Goal: Task Accomplishment & Management: Use online tool/utility

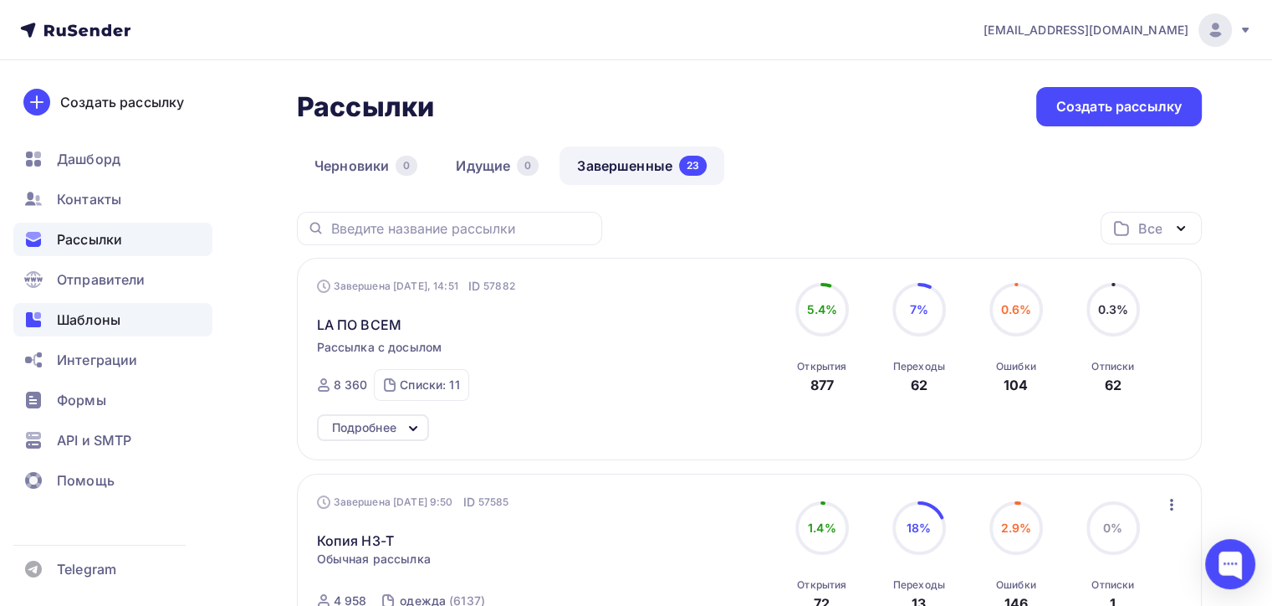
click at [110, 325] on span "Шаблоны" at bounding box center [89, 320] width 64 height 20
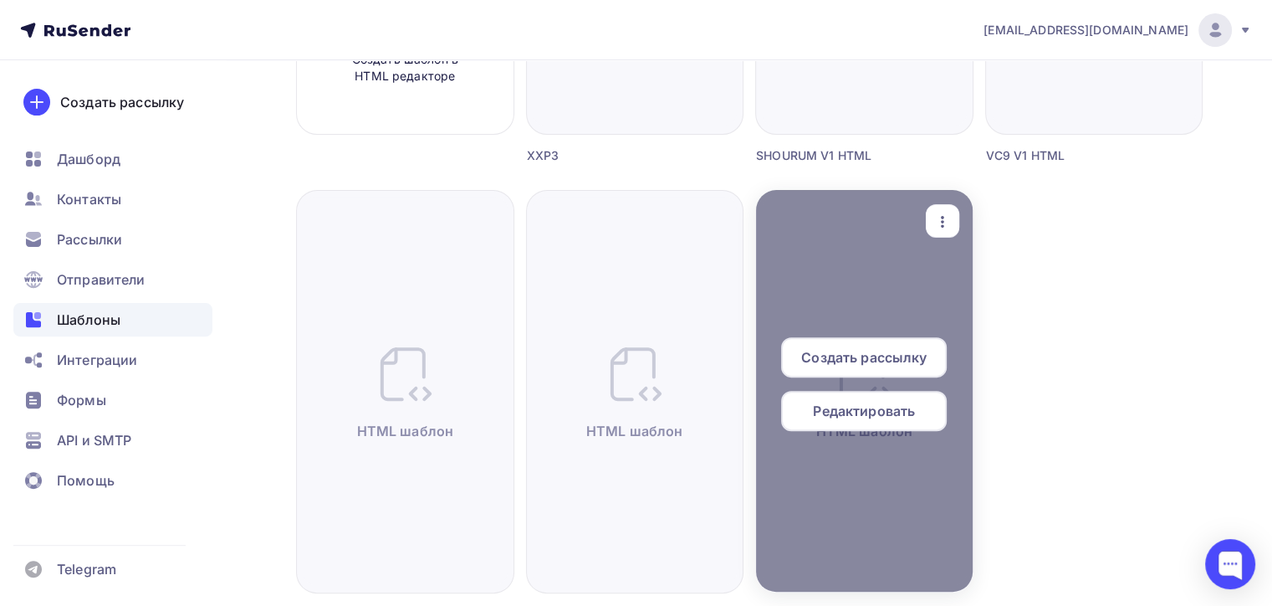
scroll to position [586, 0]
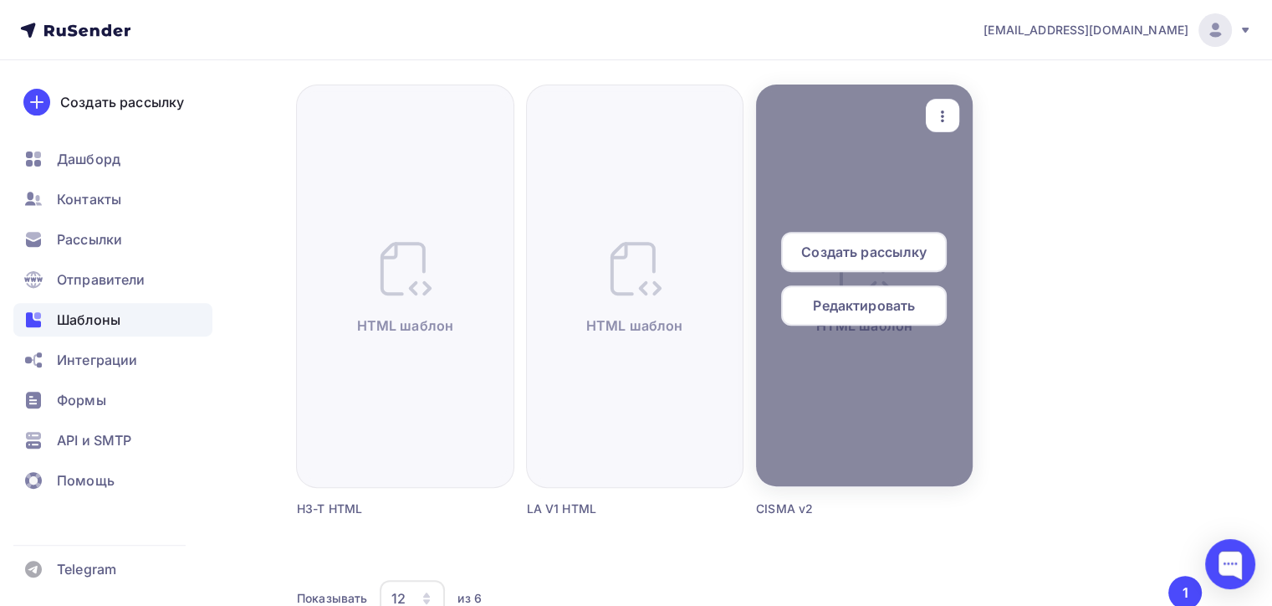
click at [869, 243] on span "Создать рассылку" at bounding box center [863, 252] width 125 height 20
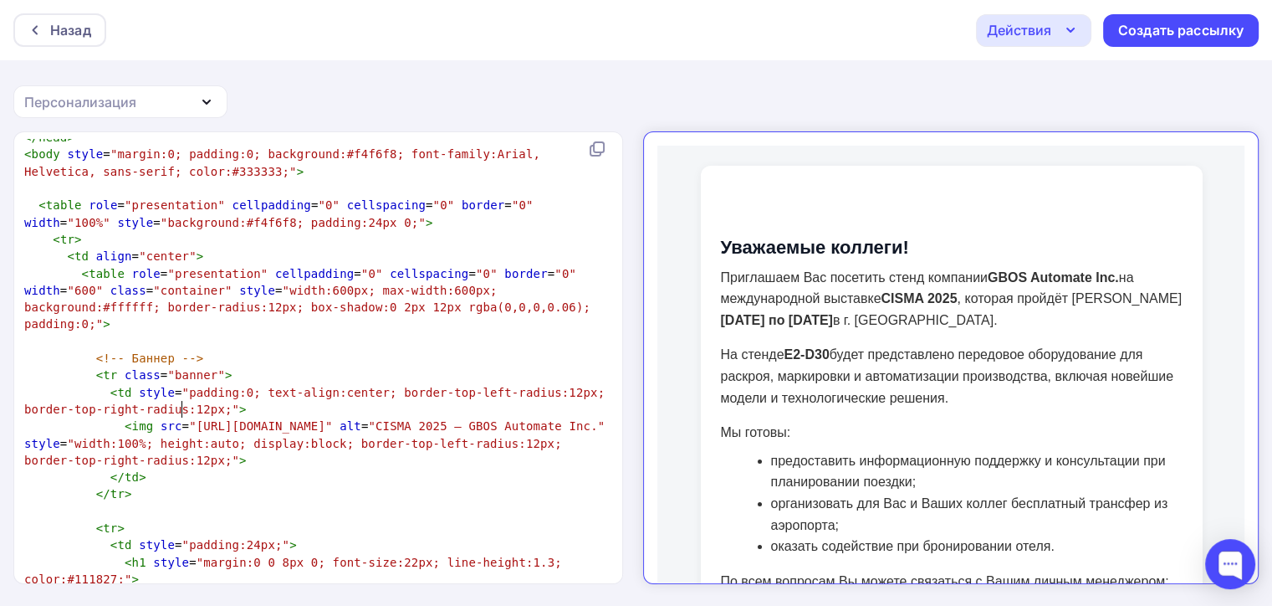
scroll to position [6, 0]
type textarea "[URL][DOMAIN_NAME]"
drag, startPoint x: 180, startPoint y: 410, endPoint x: 356, endPoint y: 416, distance: 175.8
click at [356, 417] on pre "< img src = "[URL][DOMAIN_NAME]" alt = "CISMA 2025 — GBOS Automate Inc." style …" at bounding box center [315, 442] width 588 height 51
paste textarea
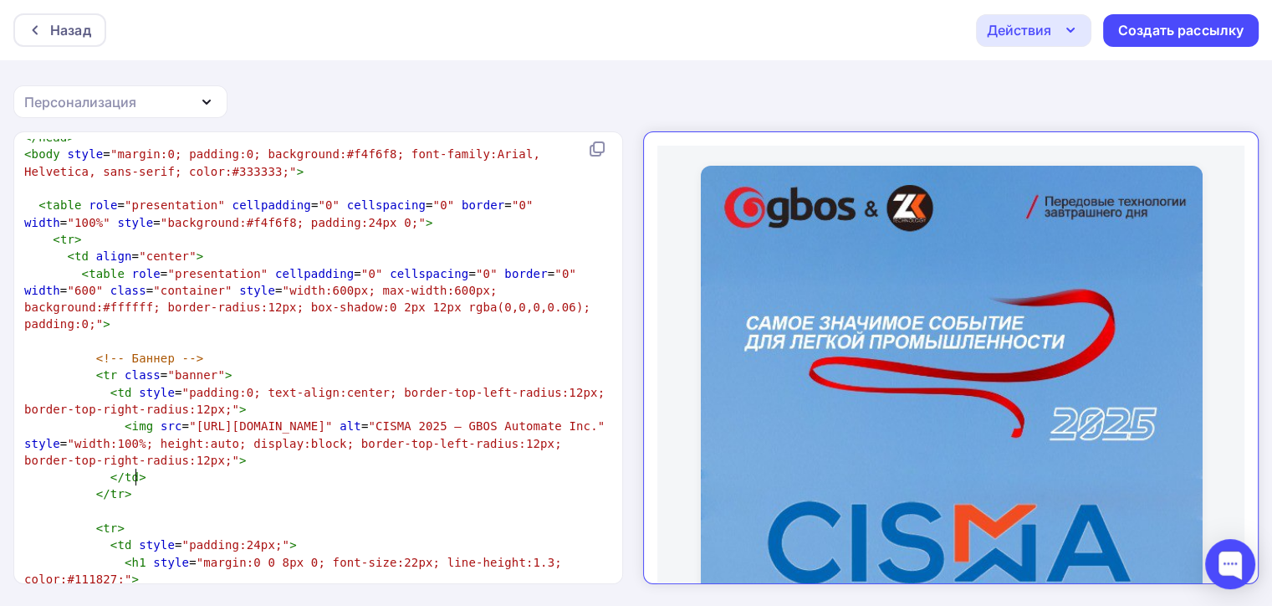
click at [402, 485] on pre "</ tr >" at bounding box center [315, 493] width 588 height 17
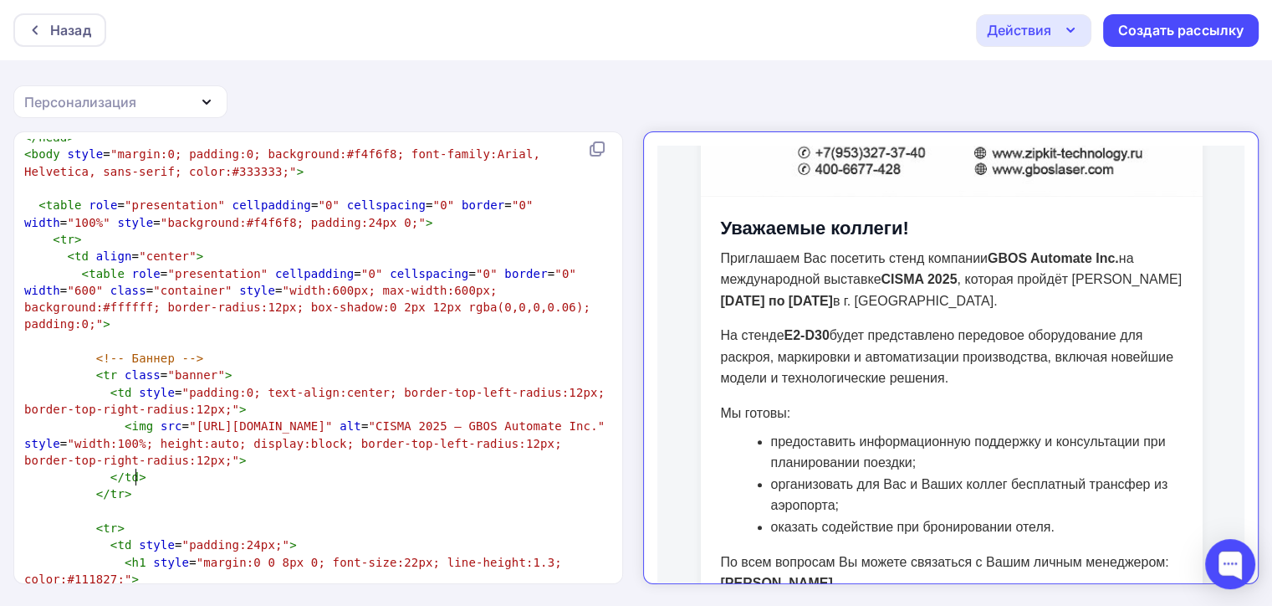
scroll to position [1439, 0]
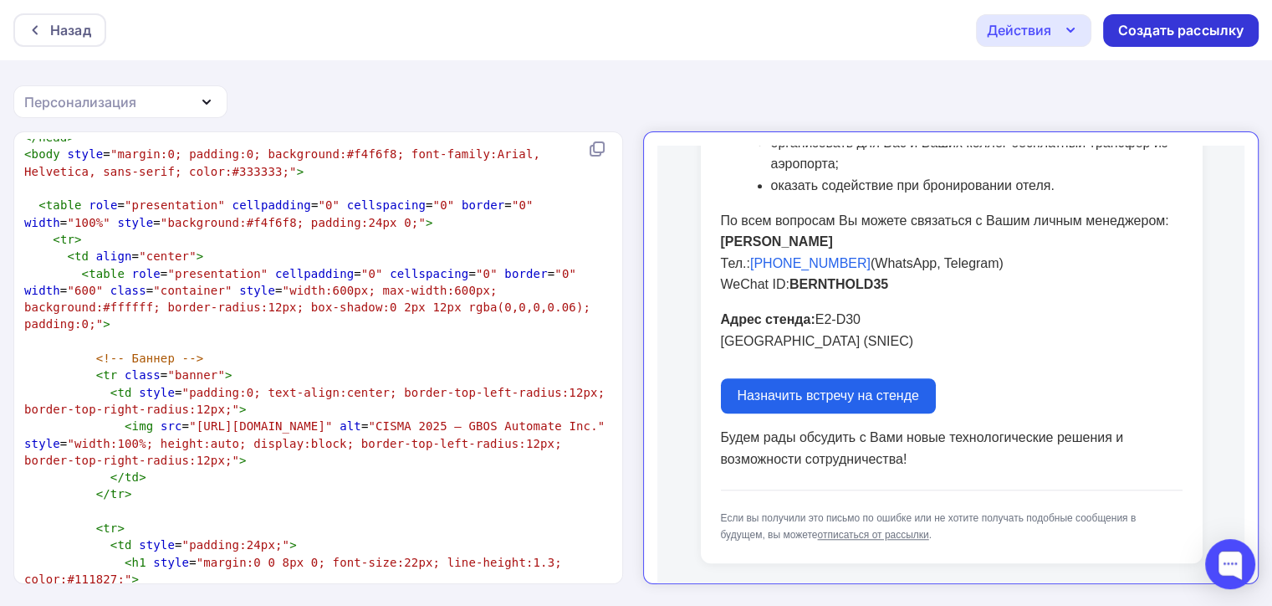
click at [1164, 30] on div "Создать рассылку" at bounding box center [1180, 30] width 125 height 19
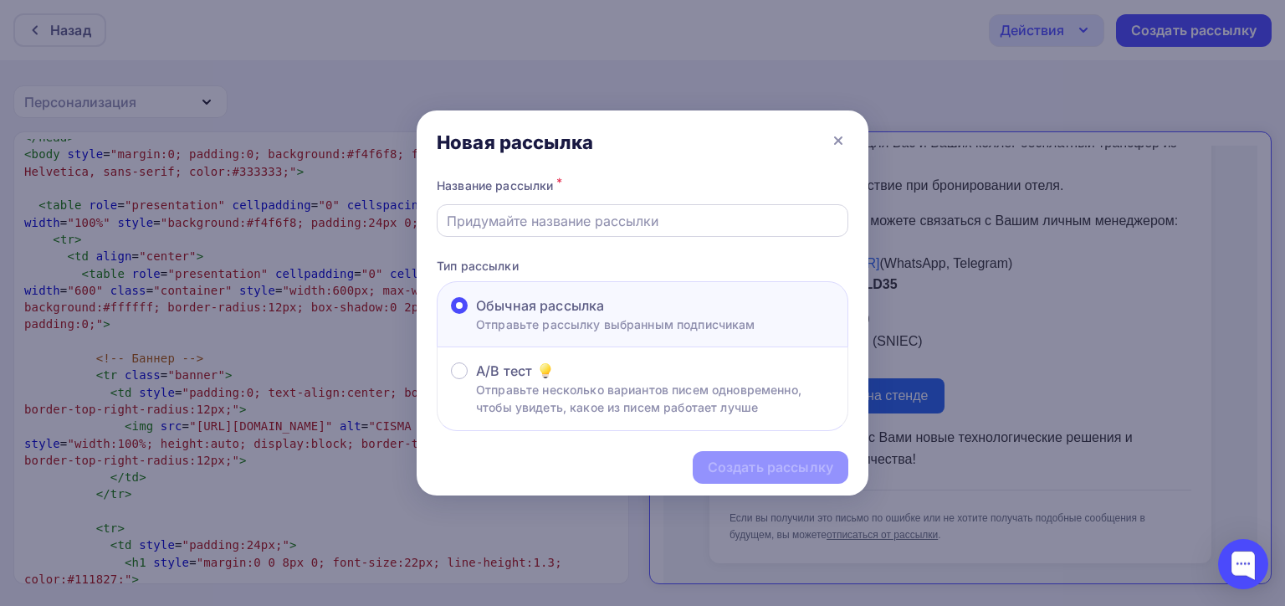
click at [658, 217] on input "text" at bounding box center [643, 221] width 392 height 20
type input "CISMA"
click at [756, 472] on div "Создать рассылку" at bounding box center [770, 467] width 125 height 19
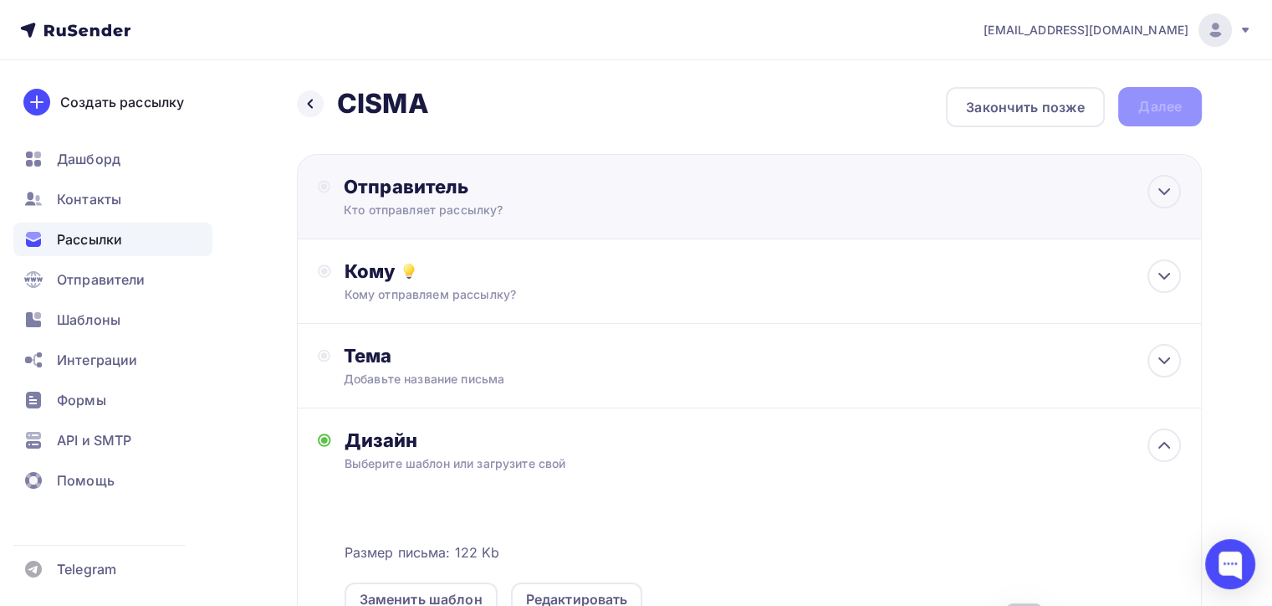
click at [727, 198] on div "Отправитель Кто отправляет рассылку? Email * [EMAIL_ADDRESS][DOMAIN_NAME] [EMAI…" at bounding box center [749, 196] width 905 height 85
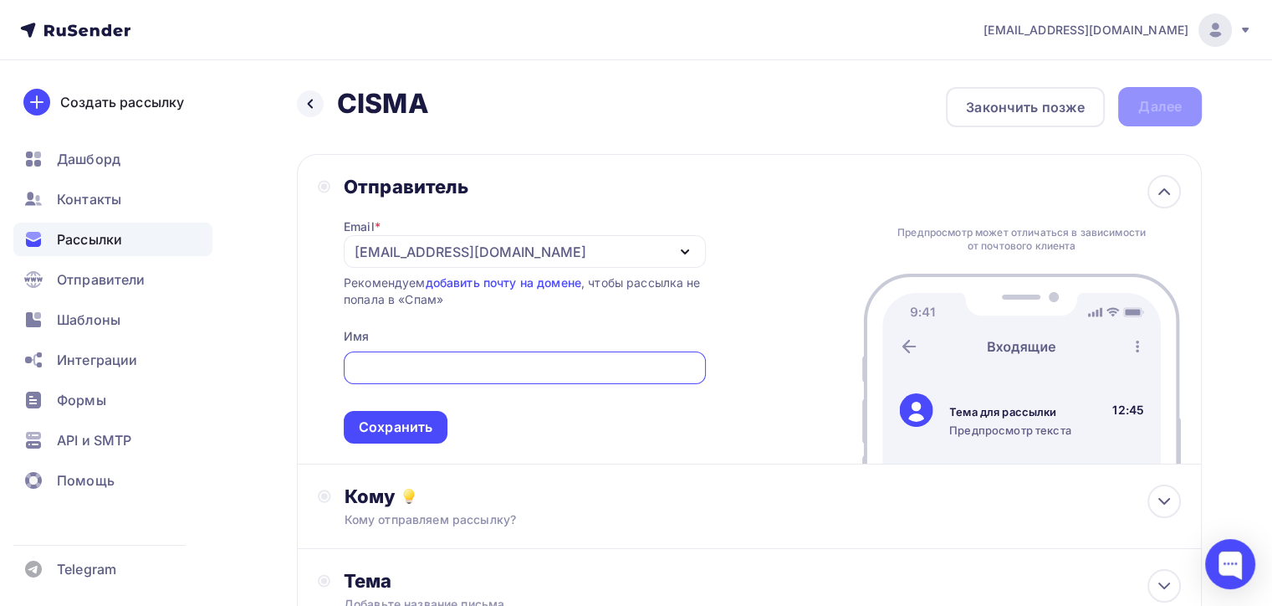
click at [385, 253] on div "[EMAIL_ADDRESS][DOMAIN_NAME]" at bounding box center [471, 252] width 232 height 20
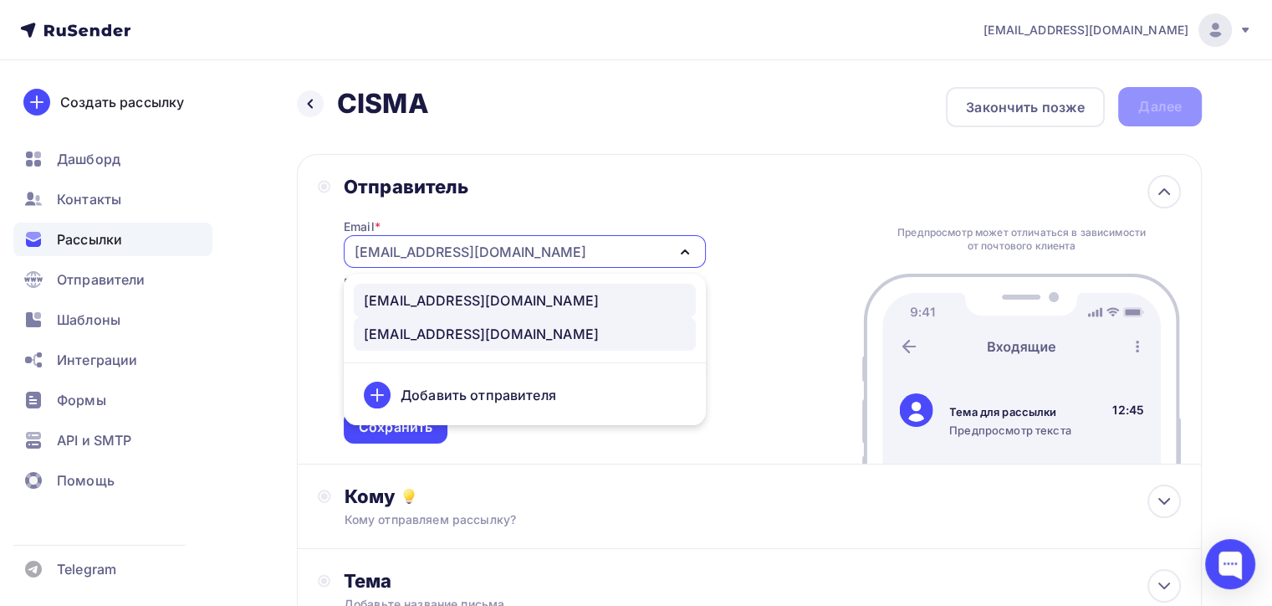
click at [429, 295] on div "[EMAIL_ADDRESS][DOMAIN_NAME]" at bounding box center [481, 300] width 235 height 20
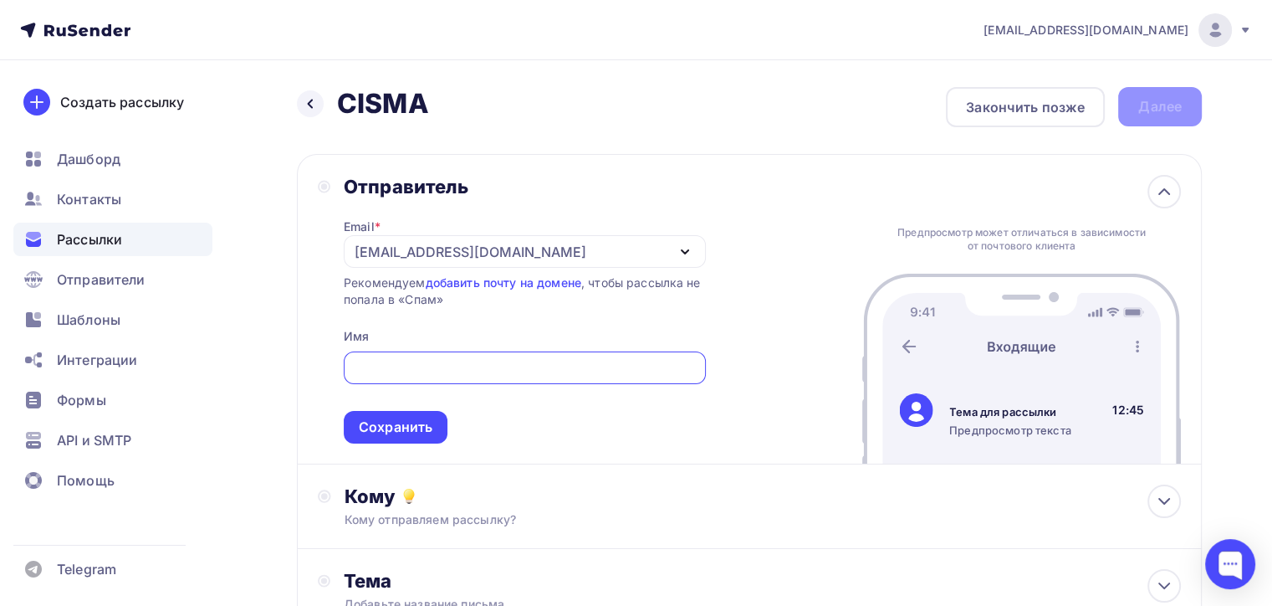
click at [407, 366] on input "text" at bounding box center [524, 368] width 343 height 20
type input "z"
type input "Zipkittech"
click at [416, 432] on div "Сохранить" at bounding box center [396, 426] width 74 height 19
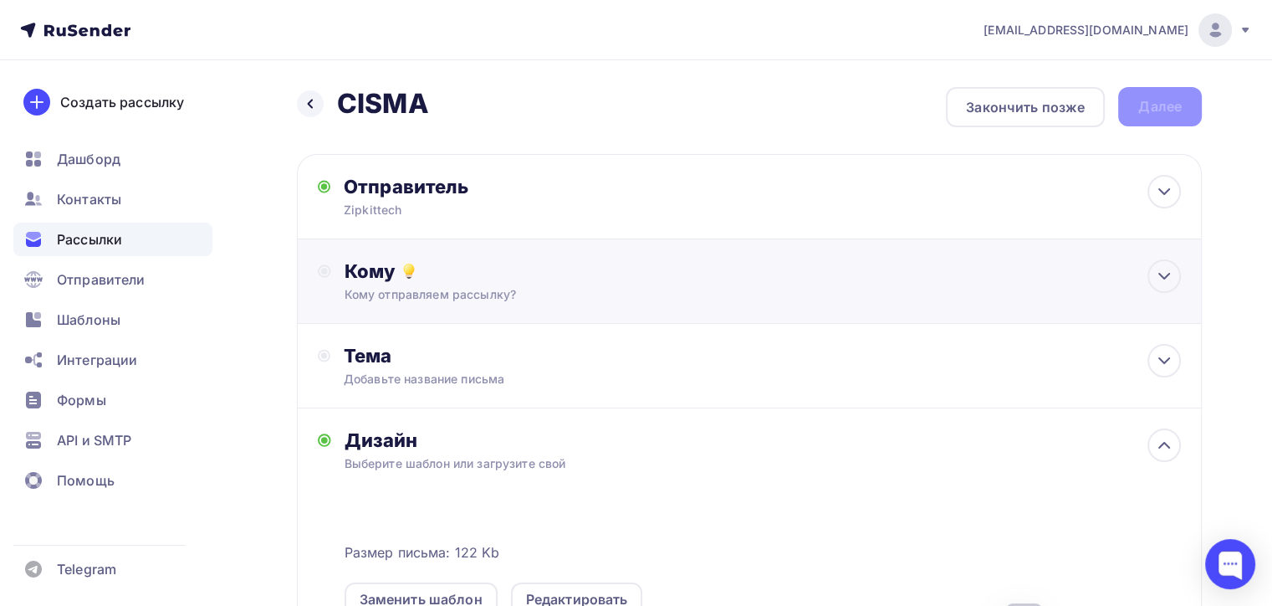
click at [499, 288] on div "Кому отправляем рассылку?" at bounding box center [721, 294] width 753 height 17
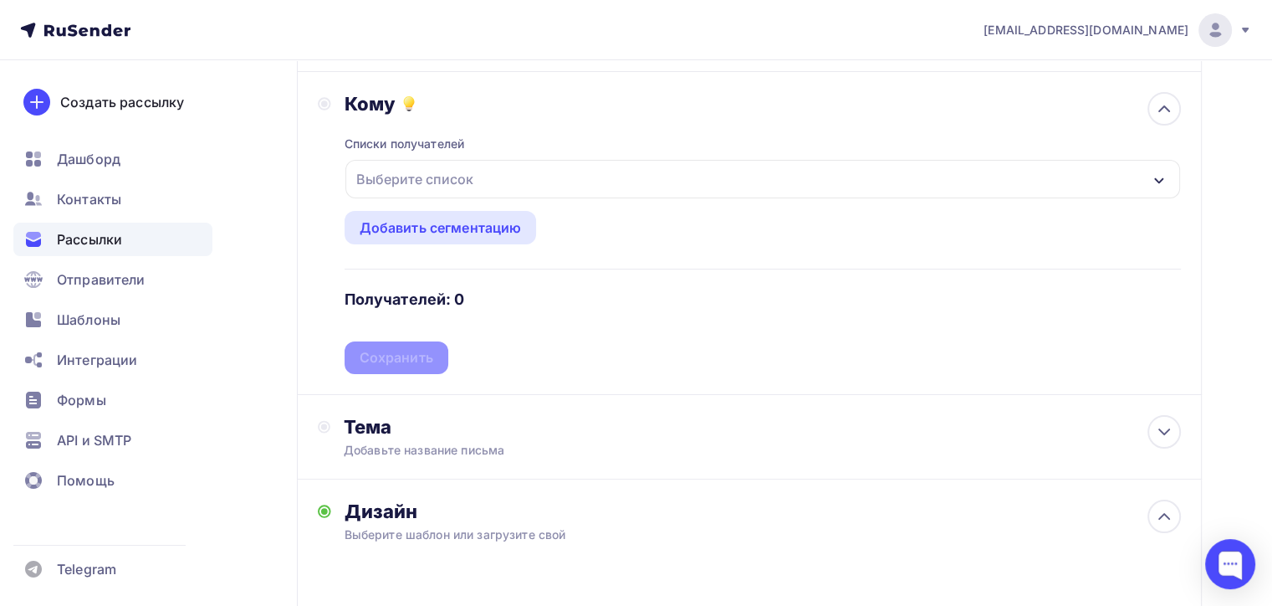
click at [539, 166] on div "Выберите список" at bounding box center [762, 179] width 835 height 38
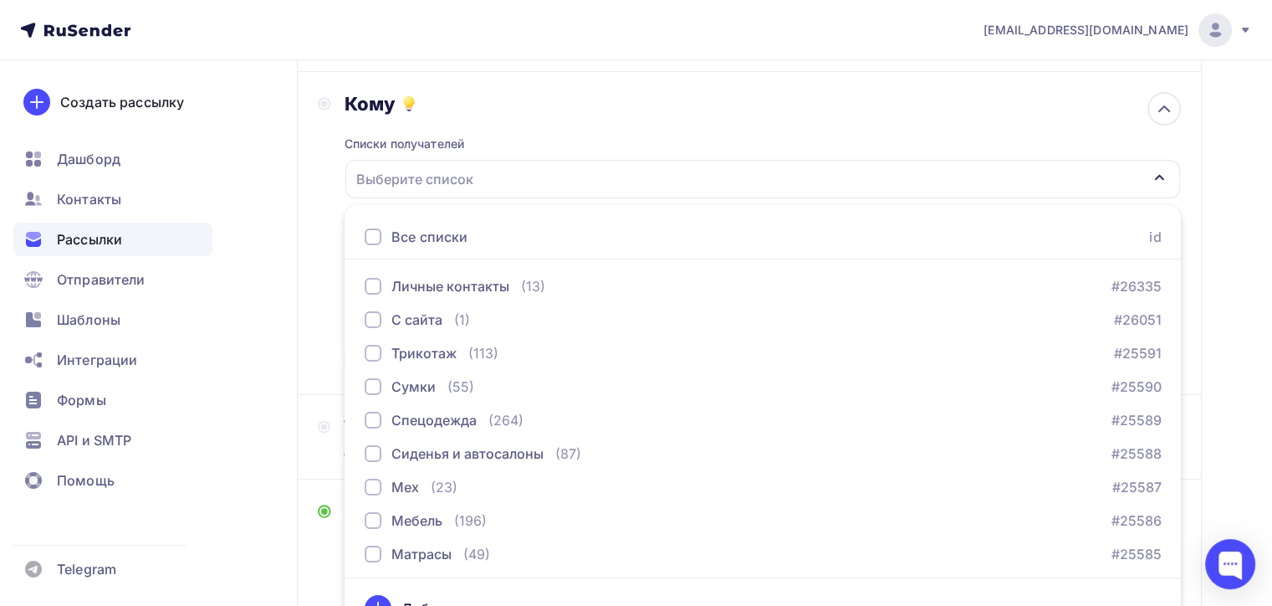
scroll to position [198, 0]
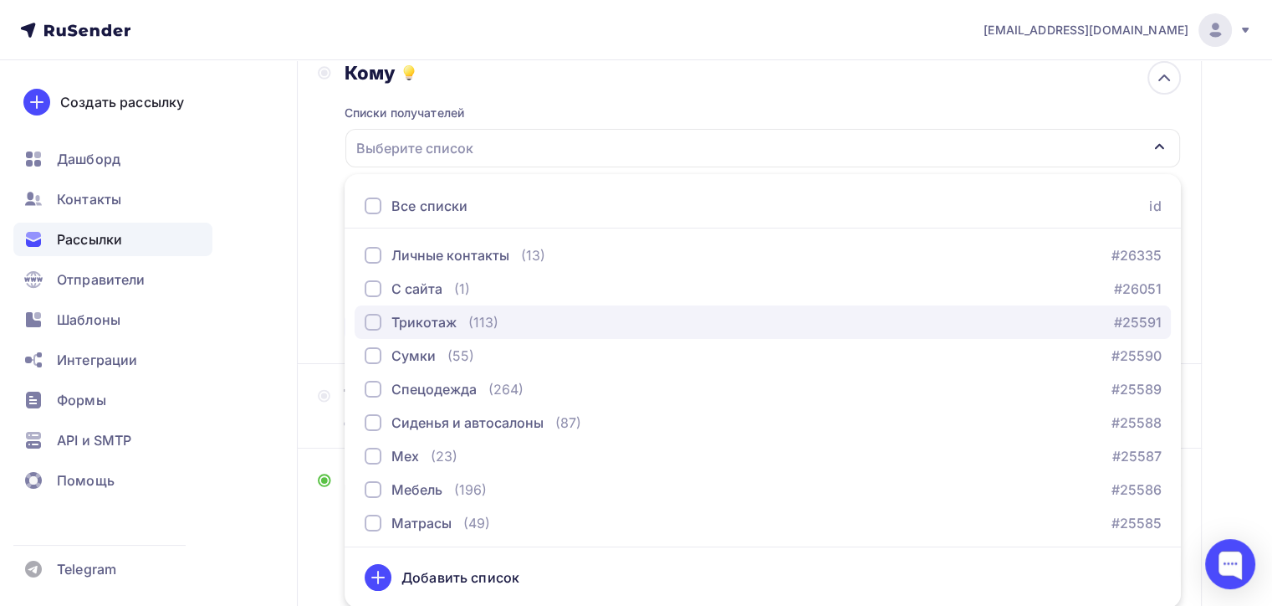
click at [376, 315] on div "button" at bounding box center [373, 322] width 17 height 17
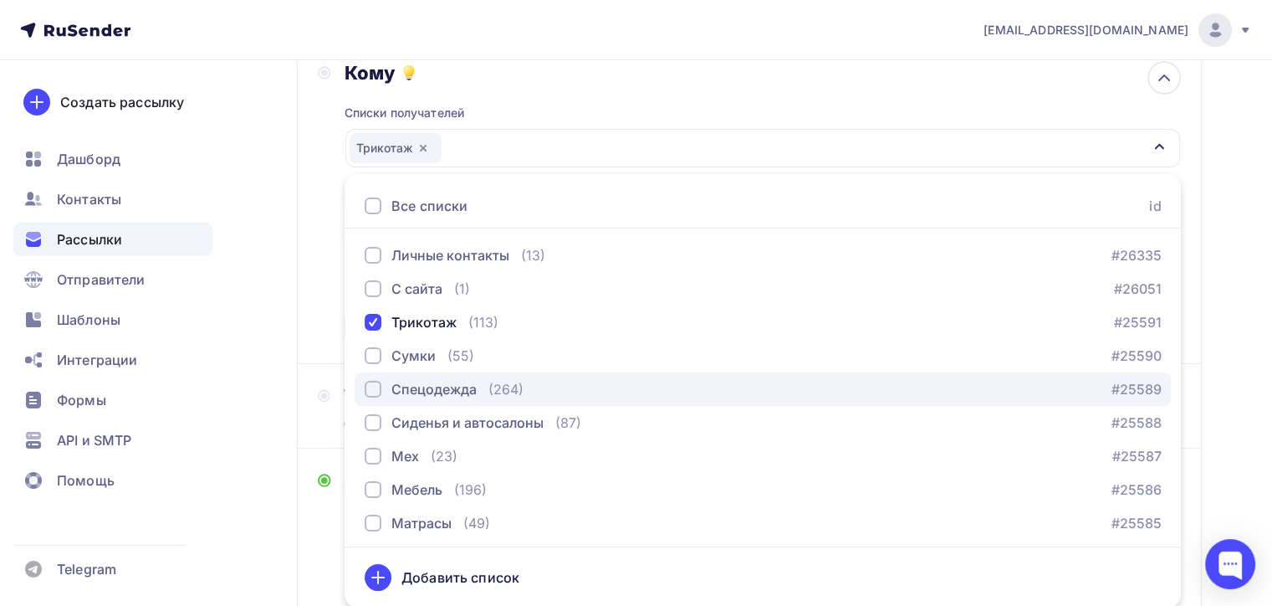
click at [369, 375] on button "Спецодежда (264) #25589" at bounding box center [763, 388] width 816 height 33
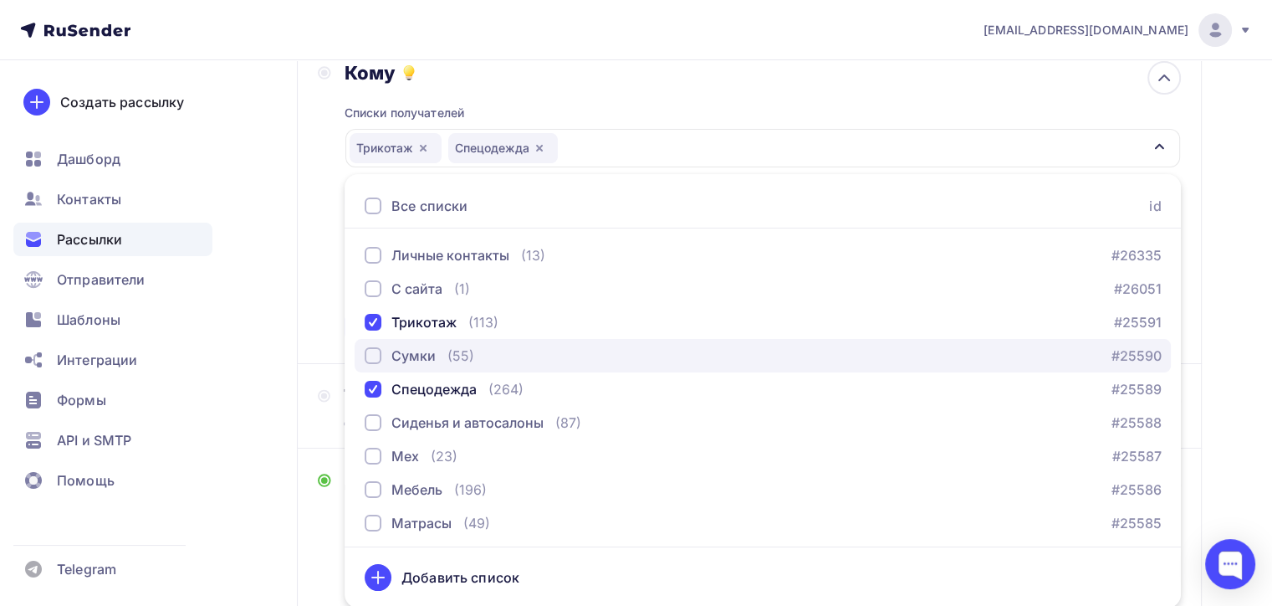
click at [369, 361] on div "button" at bounding box center [373, 355] width 17 height 17
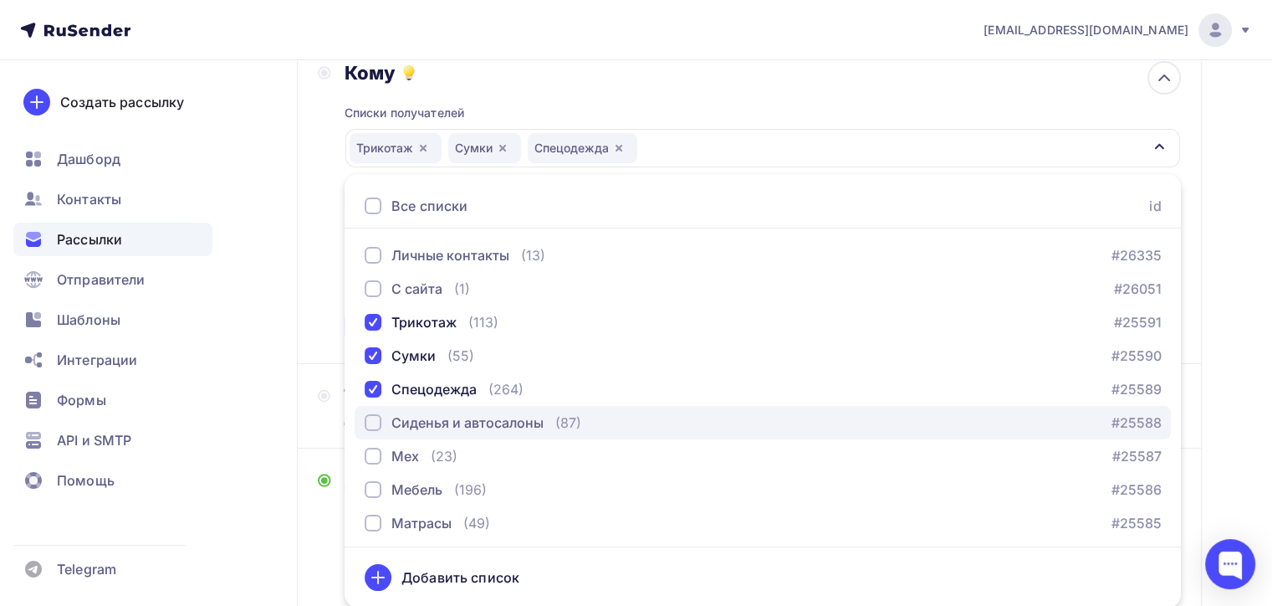
click at [370, 417] on div "button" at bounding box center [373, 422] width 17 height 17
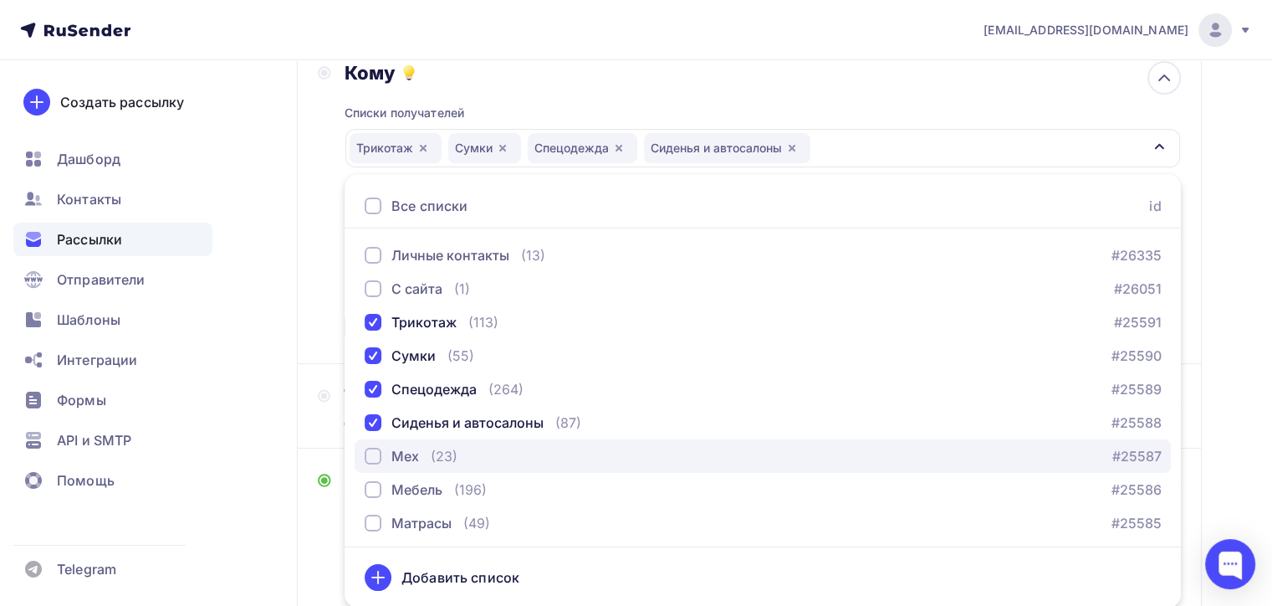
click at [374, 439] on button "Мех (23) #25587" at bounding box center [763, 455] width 816 height 33
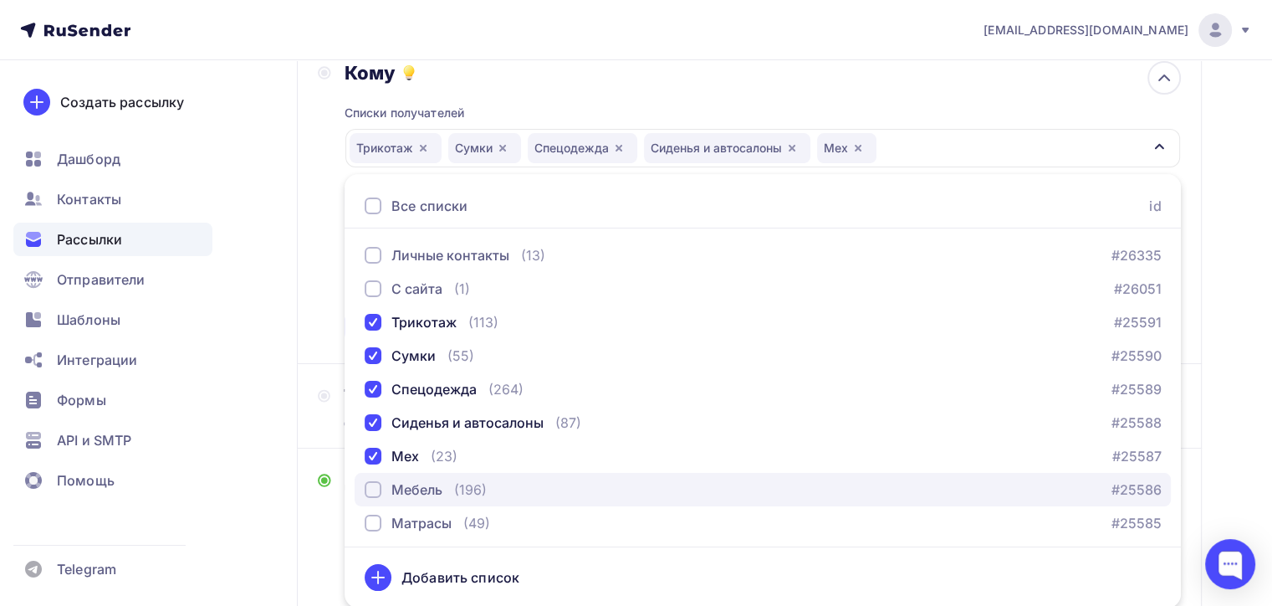
click at [375, 483] on div "button" at bounding box center [373, 489] width 17 height 17
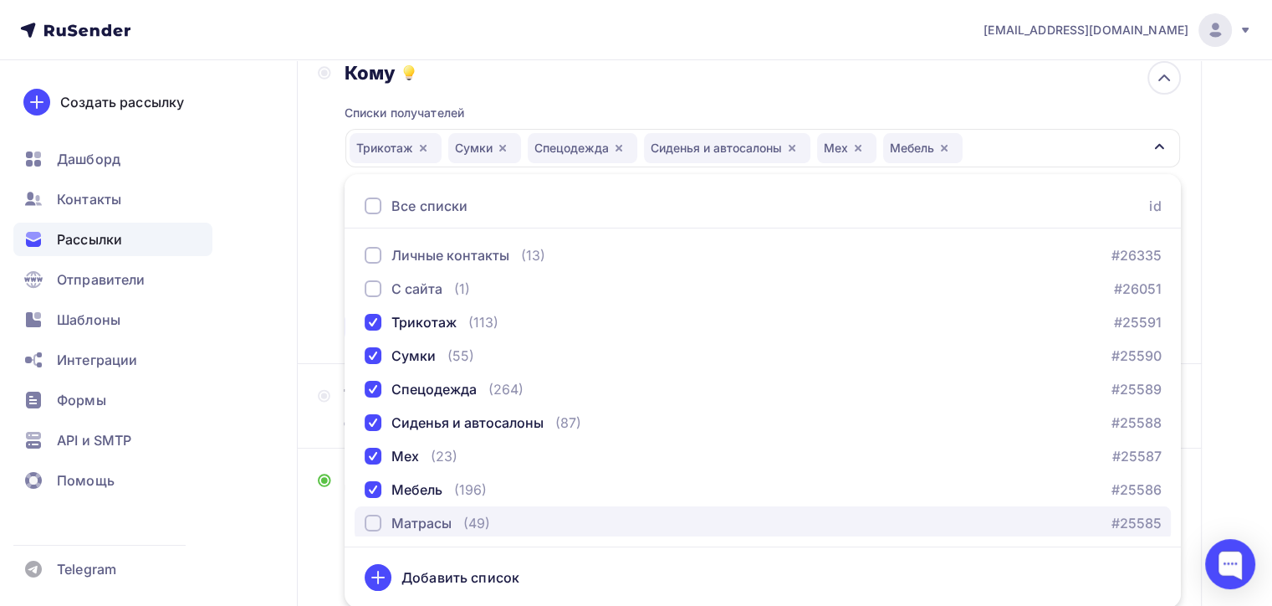
click at [375, 518] on div "button" at bounding box center [373, 522] width 17 height 17
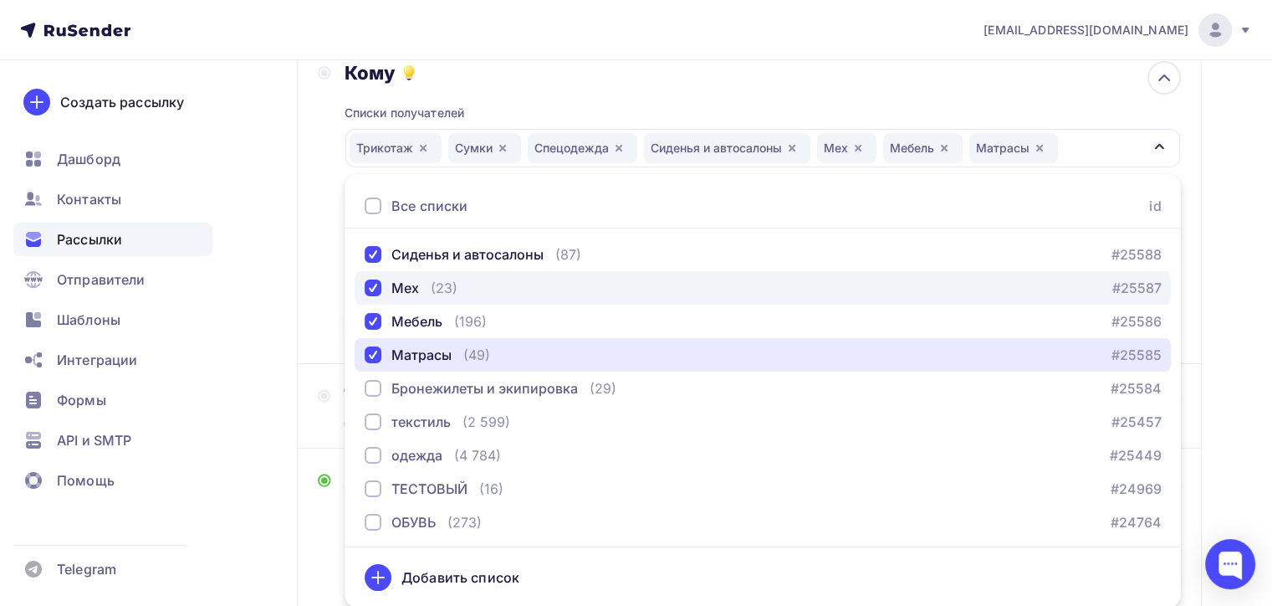
scroll to position [171, 0]
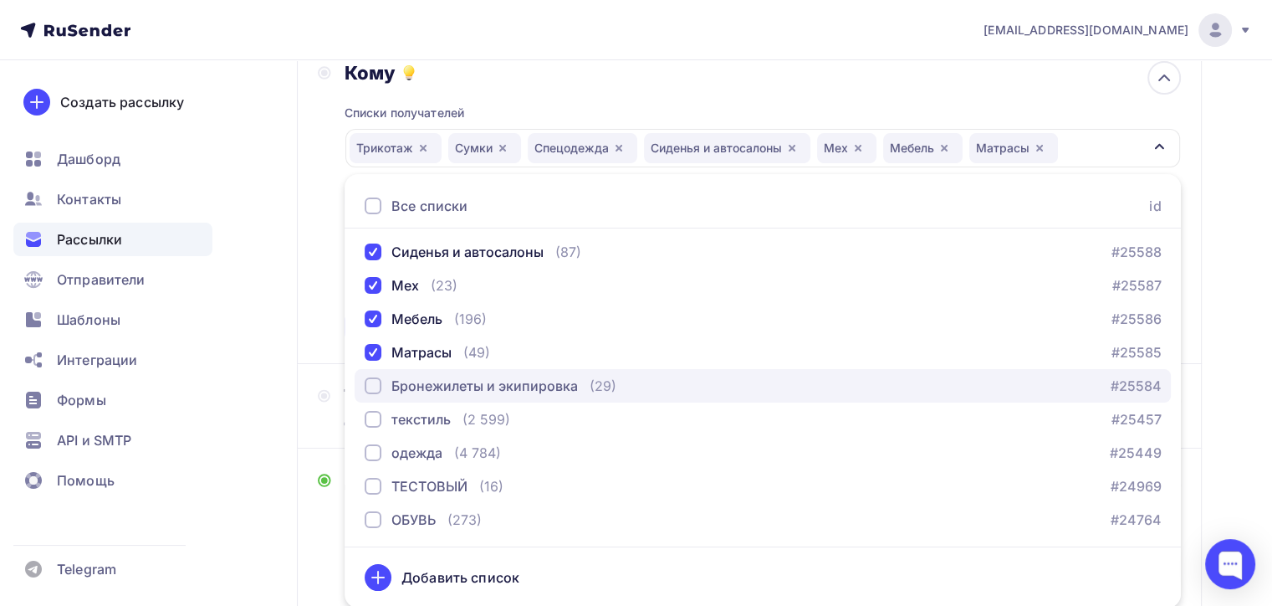
click at [372, 384] on div "button" at bounding box center [373, 385] width 17 height 17
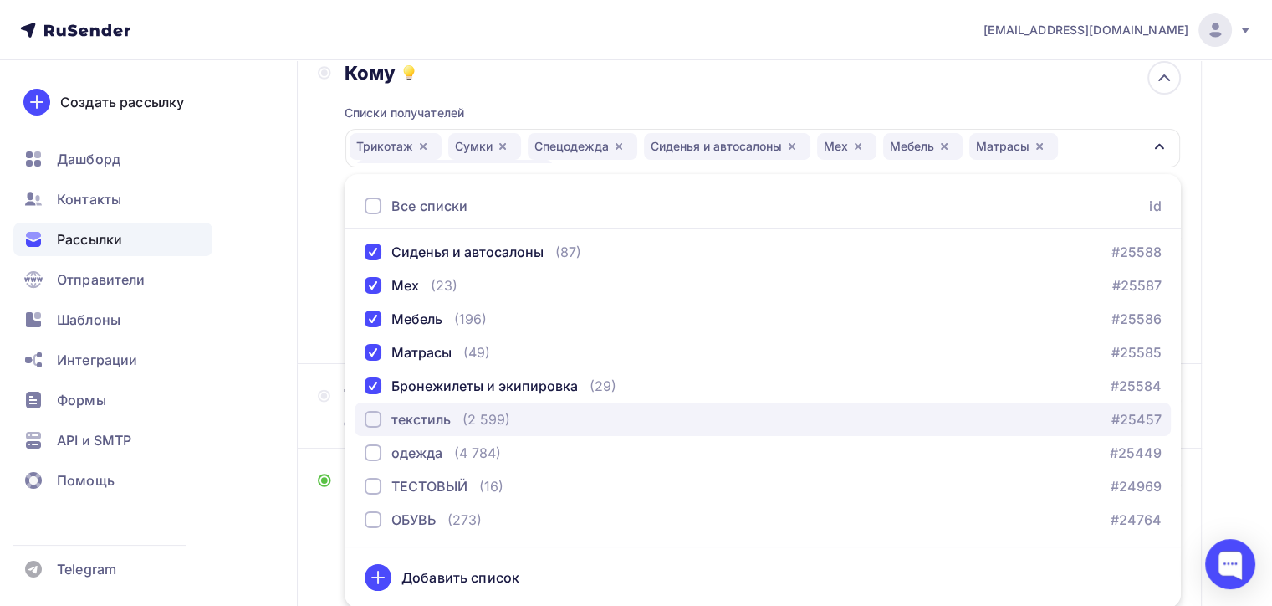
click at [372, 428] on button "текстиль (2 599) #25457" at bounding box center [763, 418] width 816 height 33
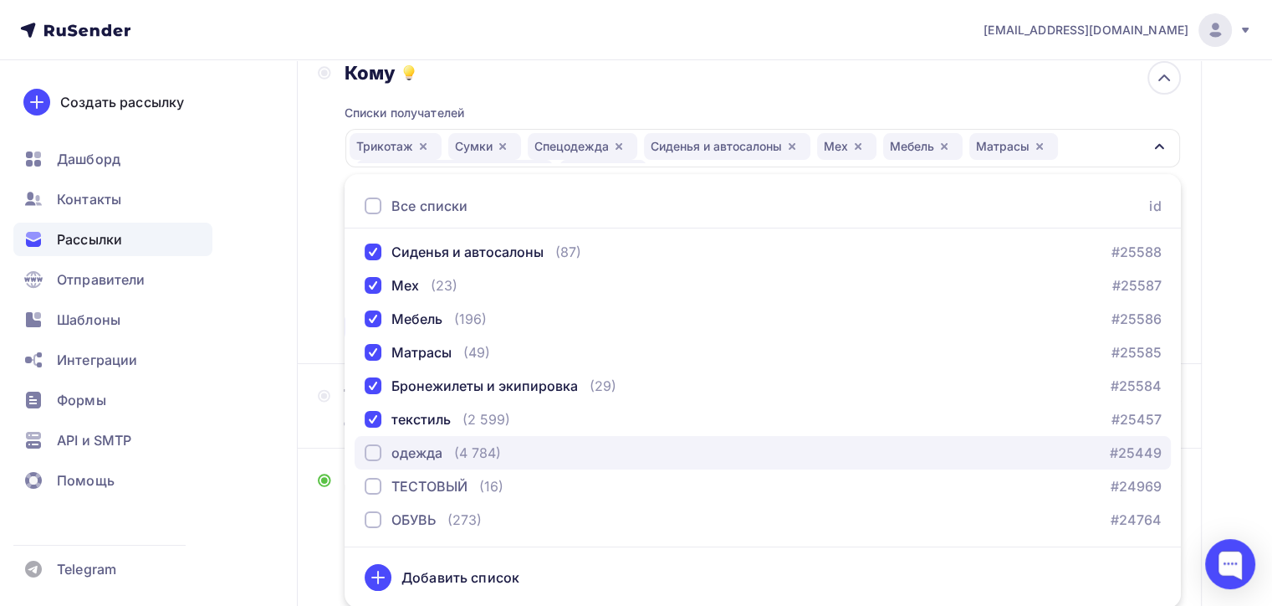
click at [372, 449] on div "button" at bounding box center [373, 452] width 17 height 17
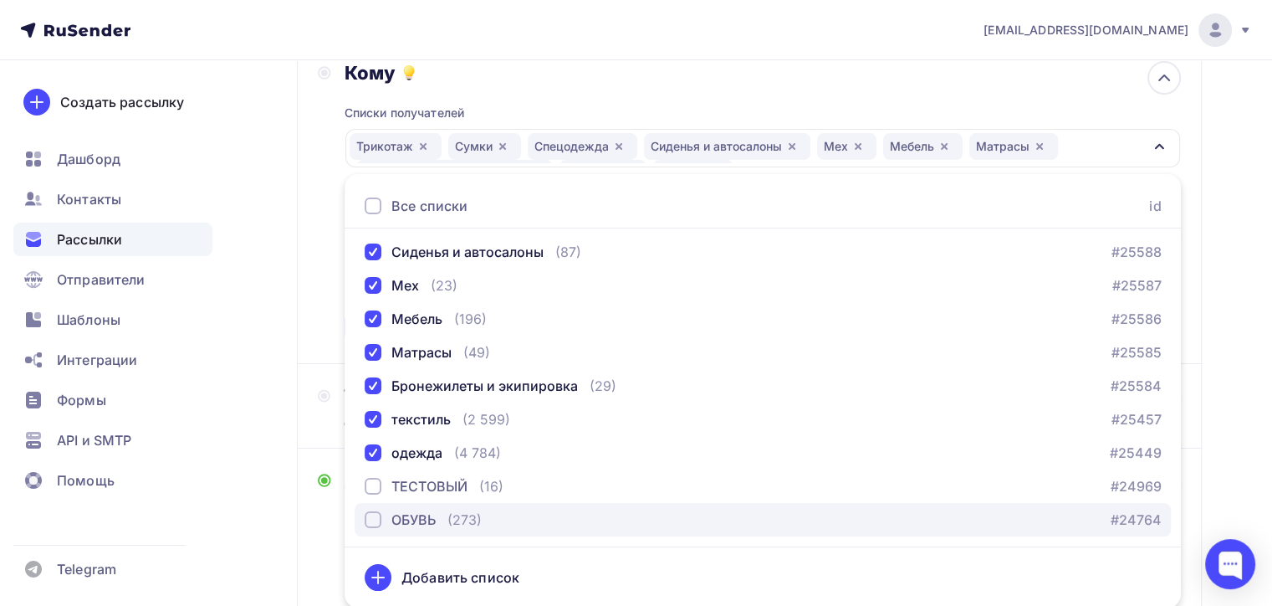
click at [371, 518] on div "button" at bounding box center [373, 519] width 17 height 17
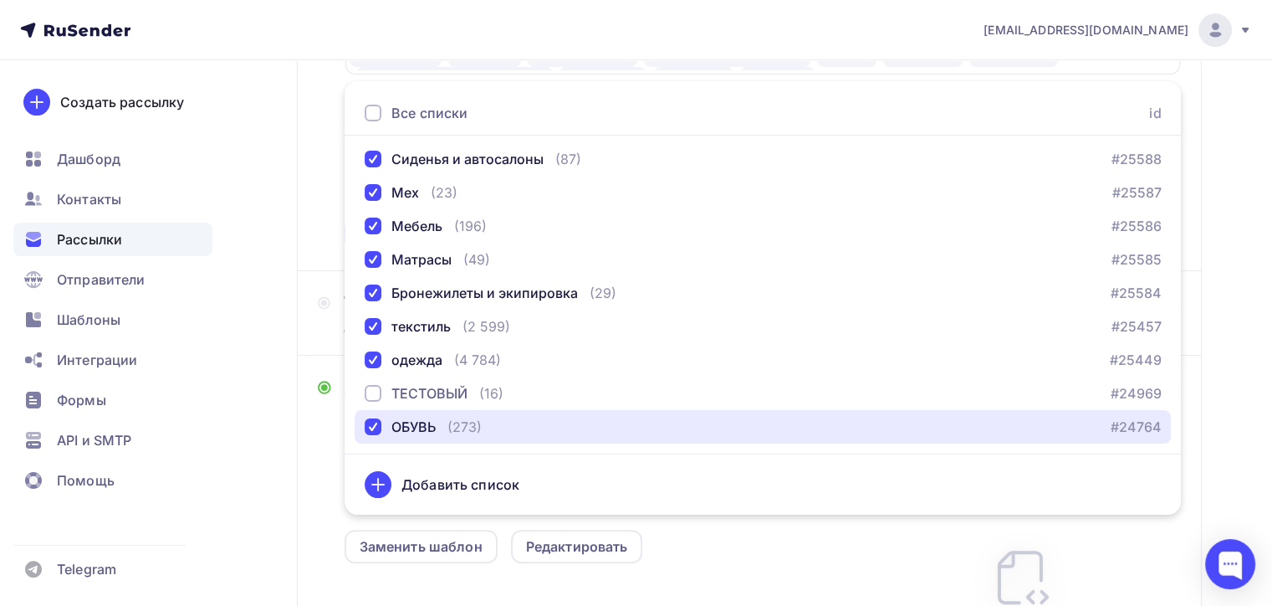
scroll to position [533, 0]
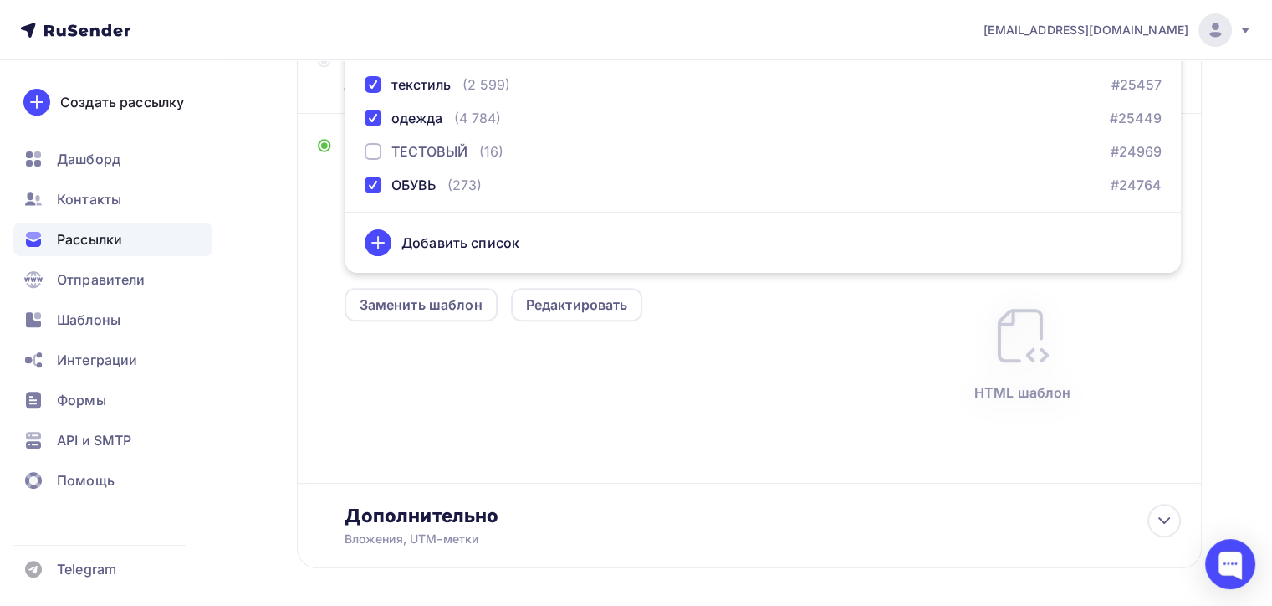
click at [847, 321] on div "Размер письма: 122 Kb Заменить шаблон Редактировать HTML шаблон" at bounding box center [763, 343] width 836 height 279
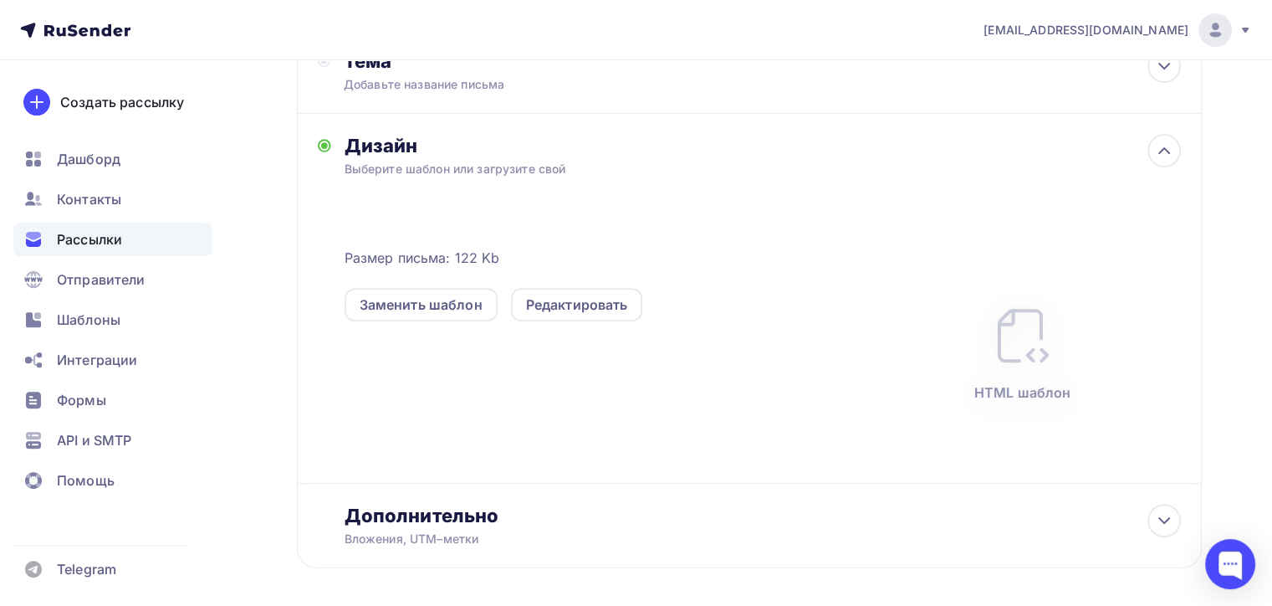
scroll to position [282, 0]
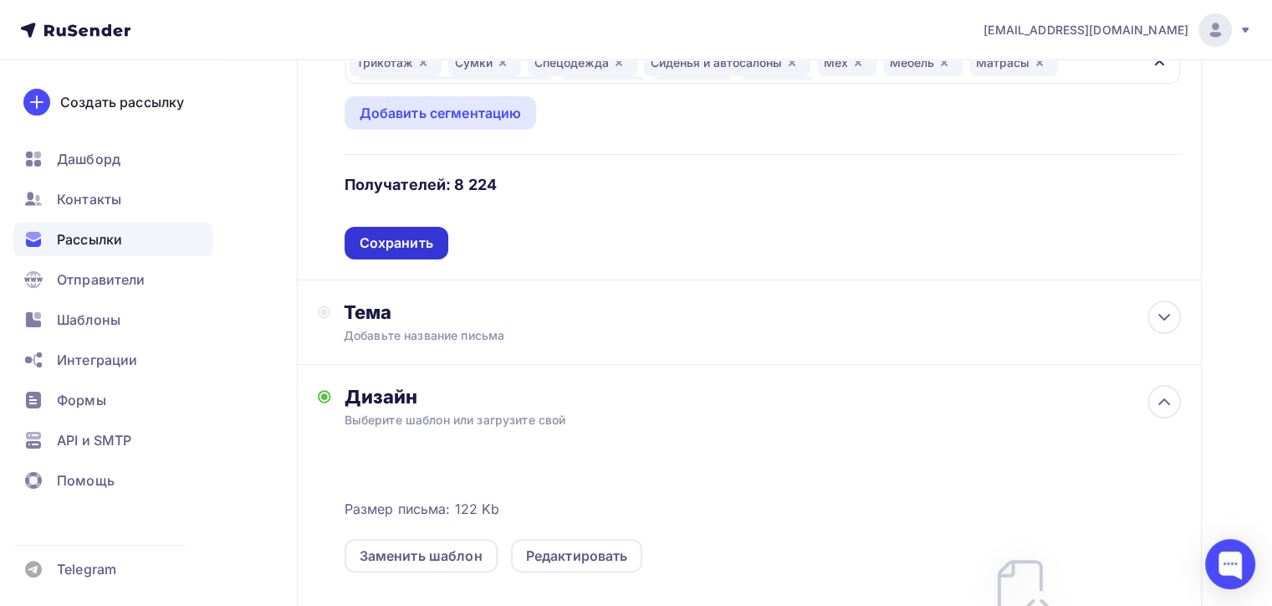
click at [424, 249] on div "Сохранить" at bounding box center [397, 242] width 74 height 19
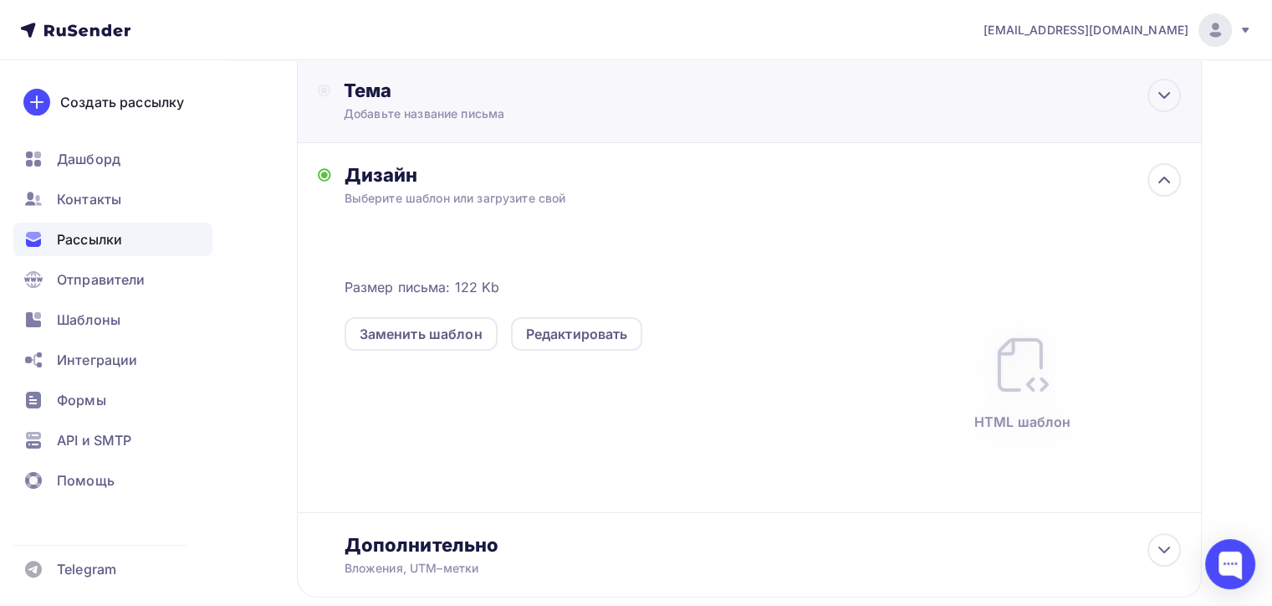
click at [483, 109] on div "Добавьте название письма" at bounding box center [493, 113] width 298 height 17
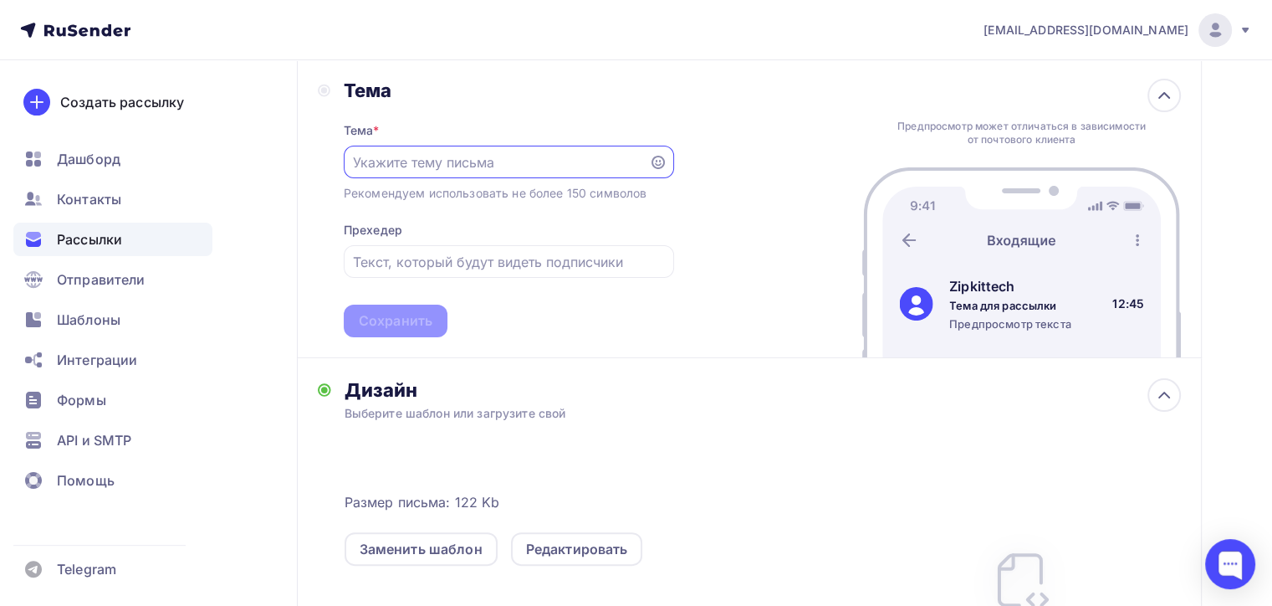
scroll to position [0, 0]
paste input "Выставка легкой промышленности"
type input "Выставка легкой промышленности"
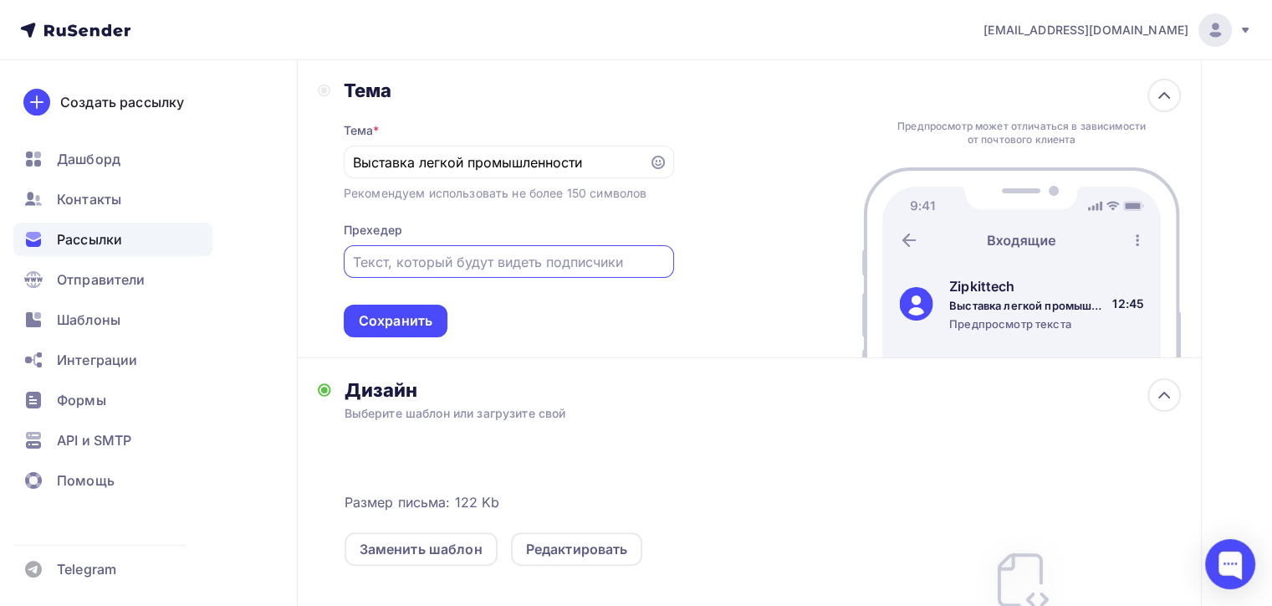
click at [463, 264] on input "text" at bounding box center [508, 262] width 311 height 20
paste input "Приглашаем посетить CISMA 2025 будь в курсе технологий!"
click at [529, 261] on input "Приглашаем посетить CISMA 2025 будь в курсе технологий!" at bounding box center [508, 262] width 311 height 20
click at [501, 258] on input "Приглашаем посетить CISMA 2025 будь в курсе технологий!" at bounding box center [508, 262] width 311 height 20
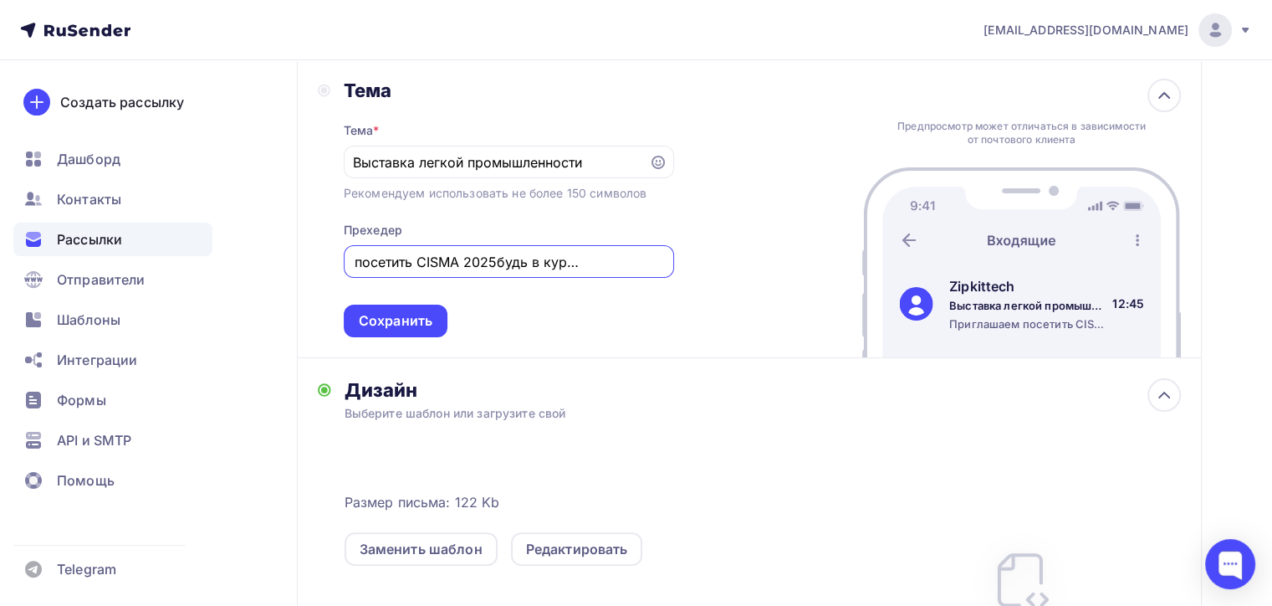
scroll to position [0, 84]
type input "Приглашаем посетить CISMA 2025-будь в курсе технологий!"
click at [523, 305] on div "Тема * Выставка легкой промышленности Рекомендуем использовать не более 150 сим…" at bounding box center [509, 219] width 330 height 235
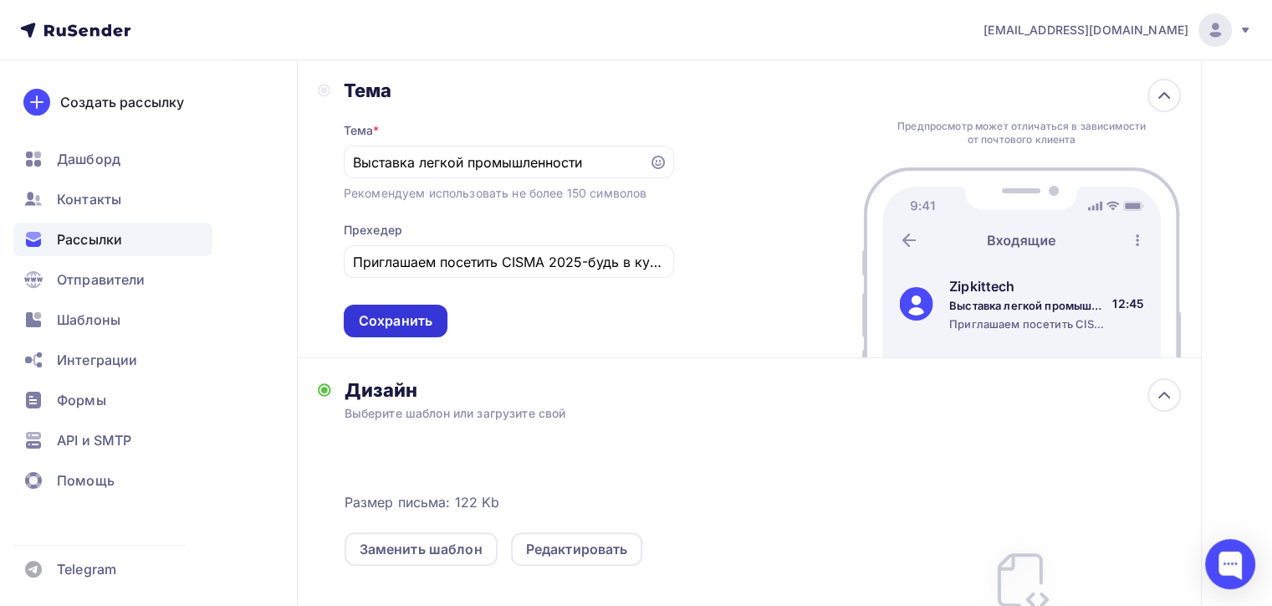
click at [437, 318] on div "Сохранить" at bounding box center [396, 320] width 104 height 33
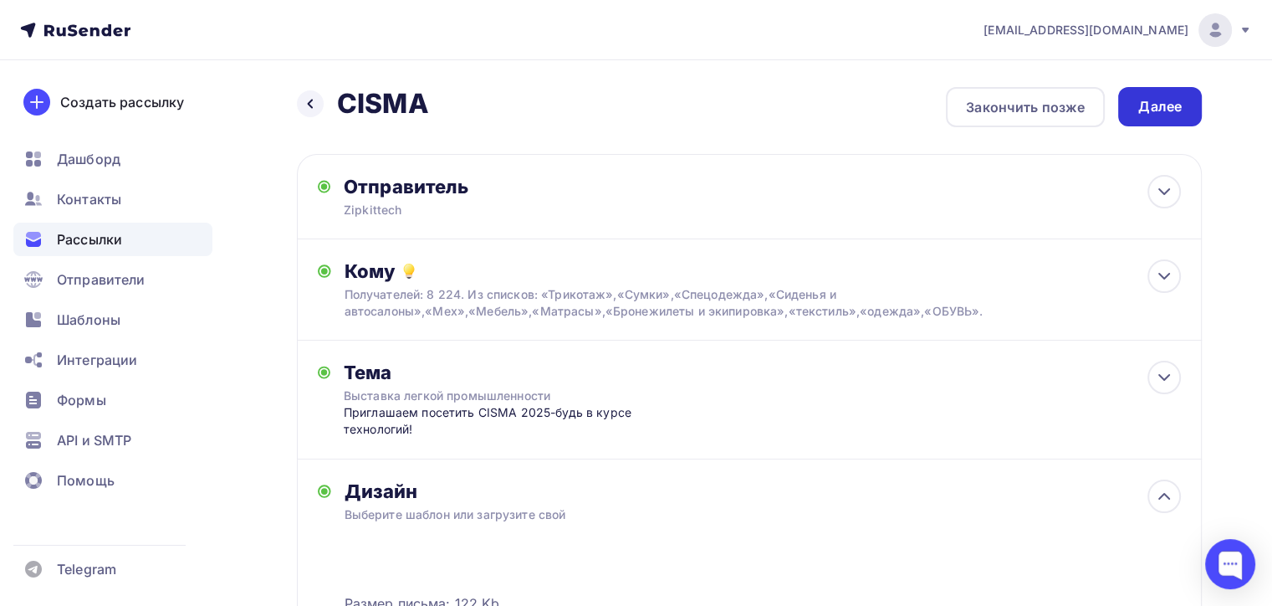
click at [1144, 118] on div "Далее" at bounding box center [1160, 106] width 84 height 39
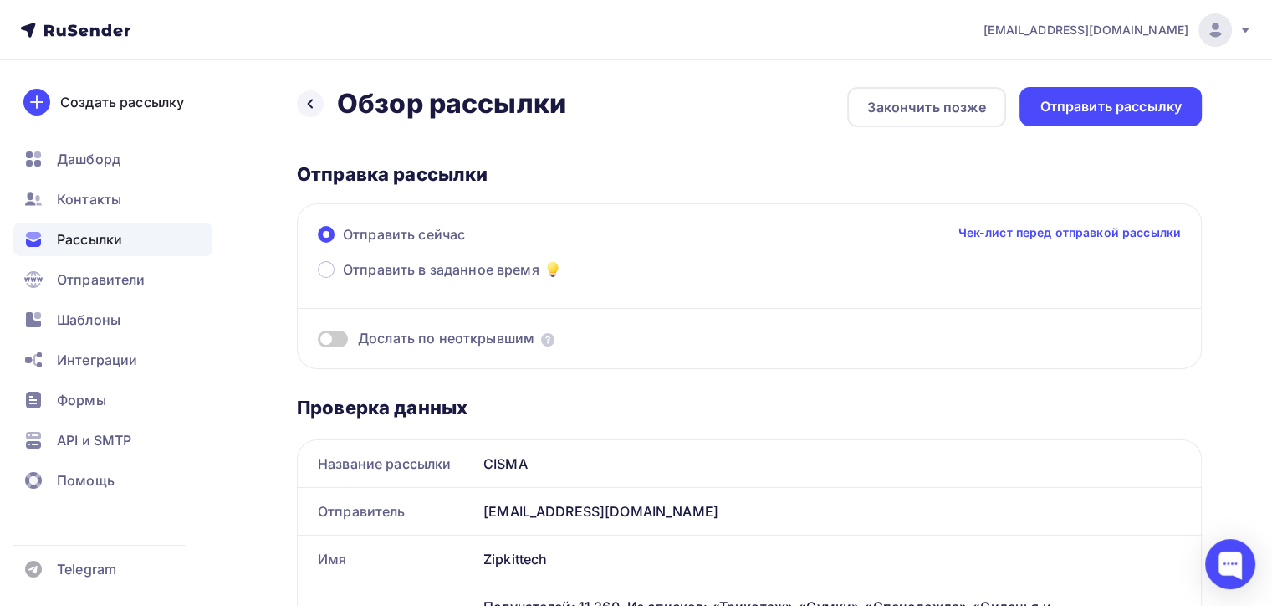
click at [338, 339] on span at bounding box center [333, 338] width 30 height 17
click at [318, 341] on input "checkbox" at bounding box center [318, 341] width 0 height 0
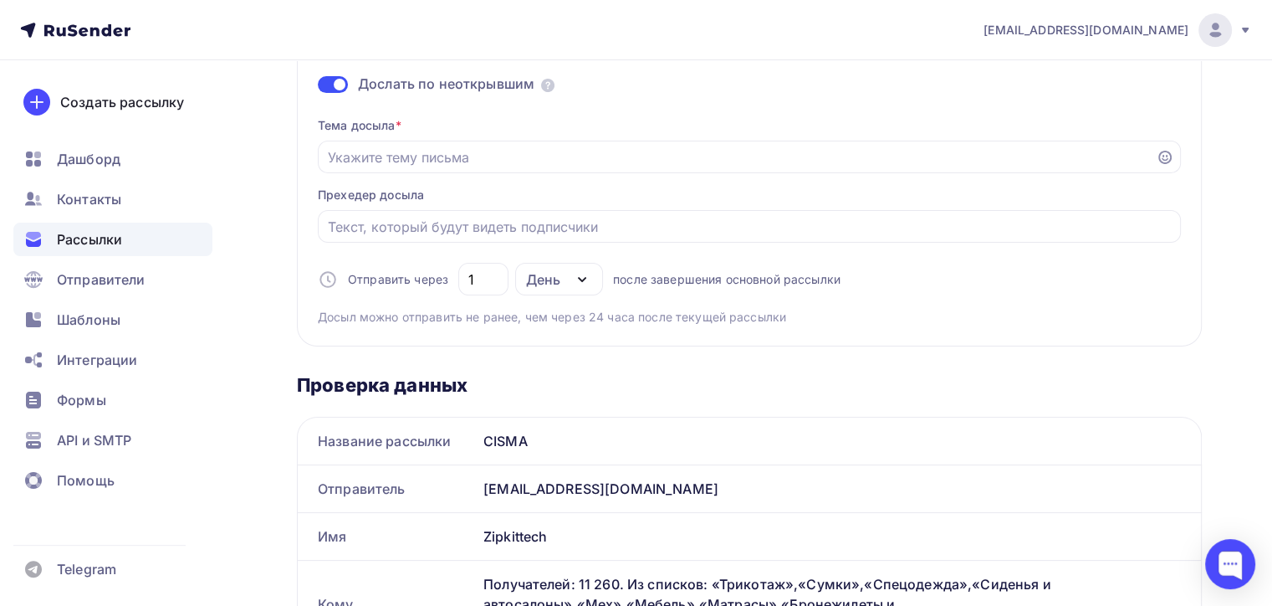
scroll to position [251, 0]
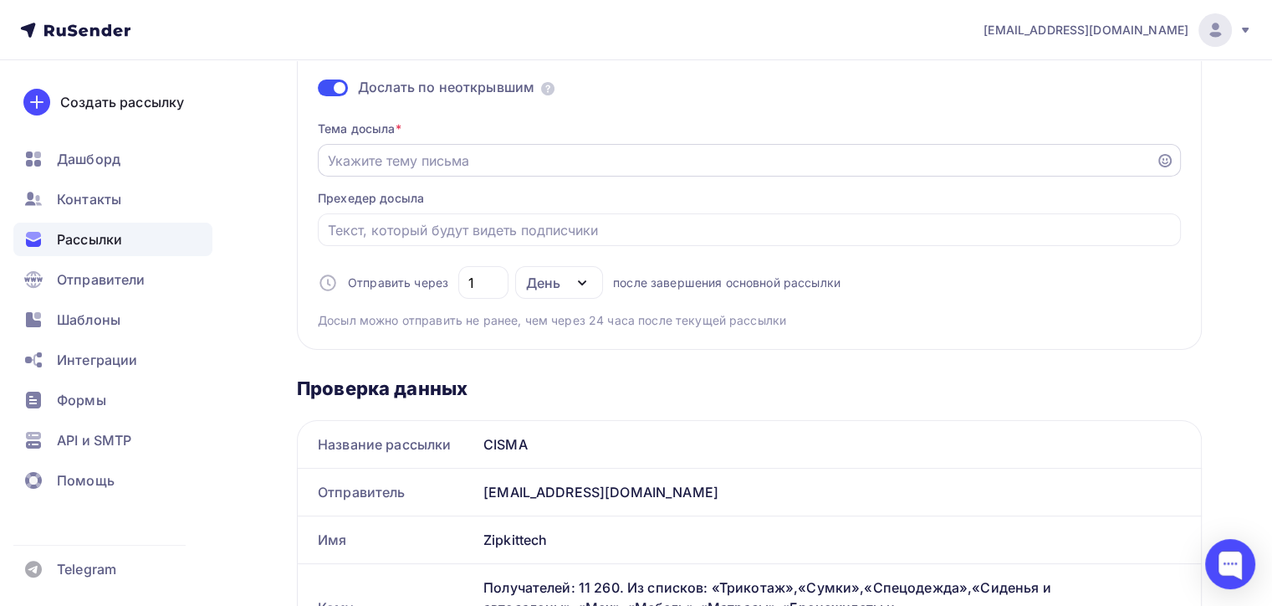
click at [478, 151] on input "Отправить в заданное время" at bounding box center [737, 161] width 819 height 20
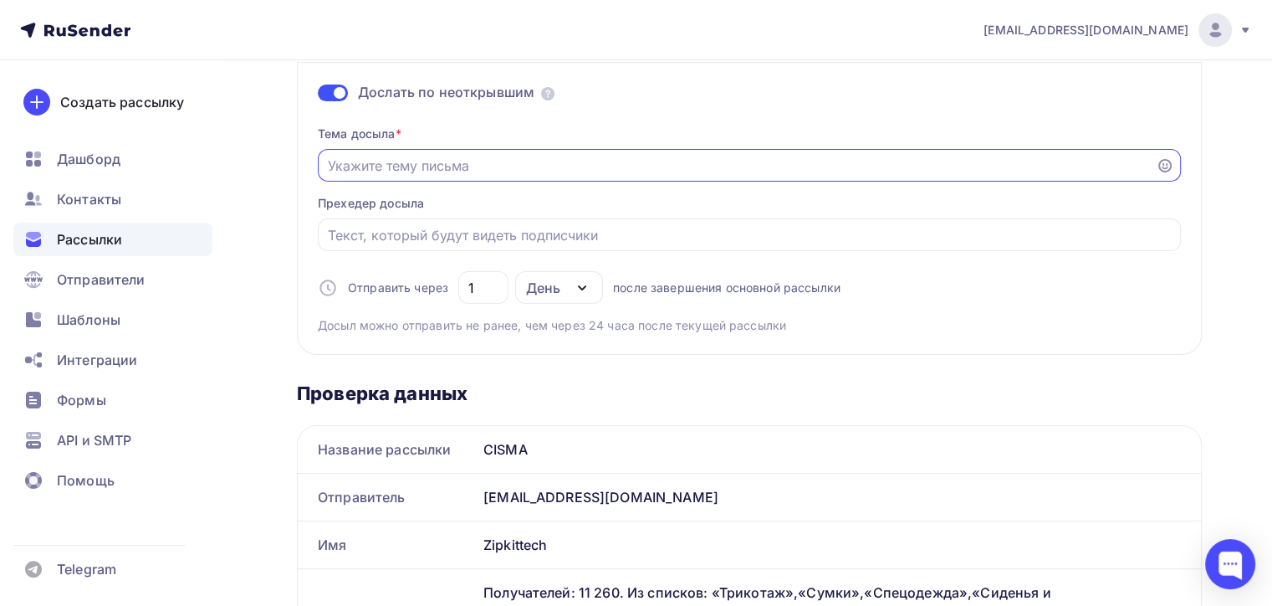
click at [419, 216] on div "Тема досыла * Прехедер досыла Отправить через 1 День День Часы после завершения…" at bounding box center [749, 223] width 863 height 222
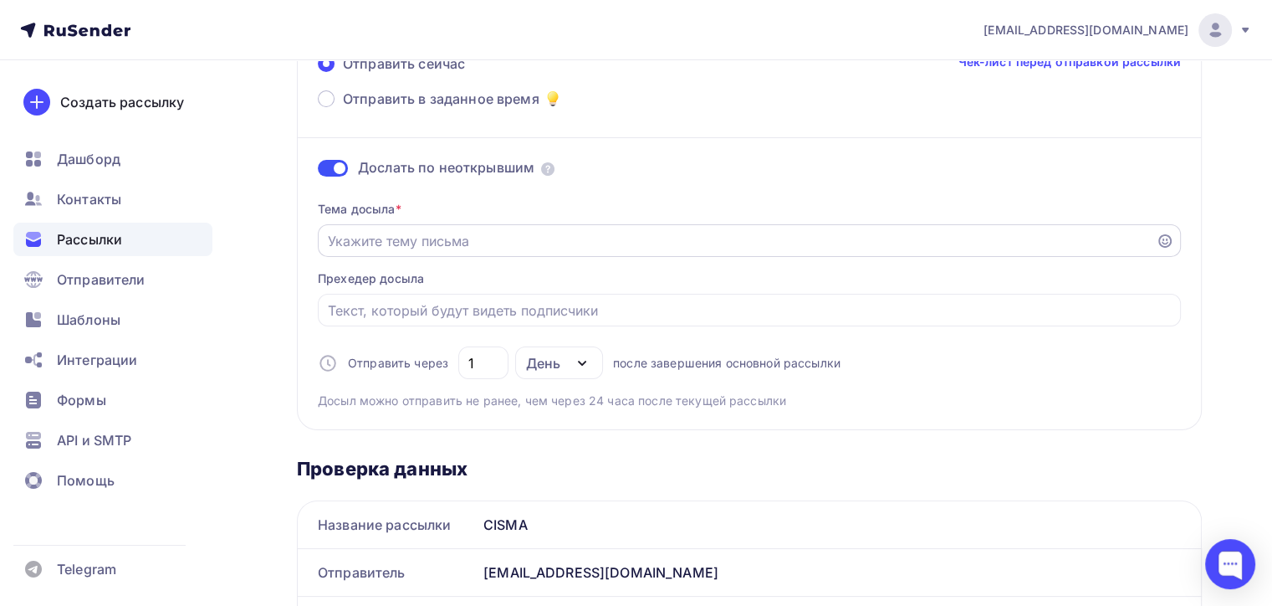
scroll to position [167, 0]
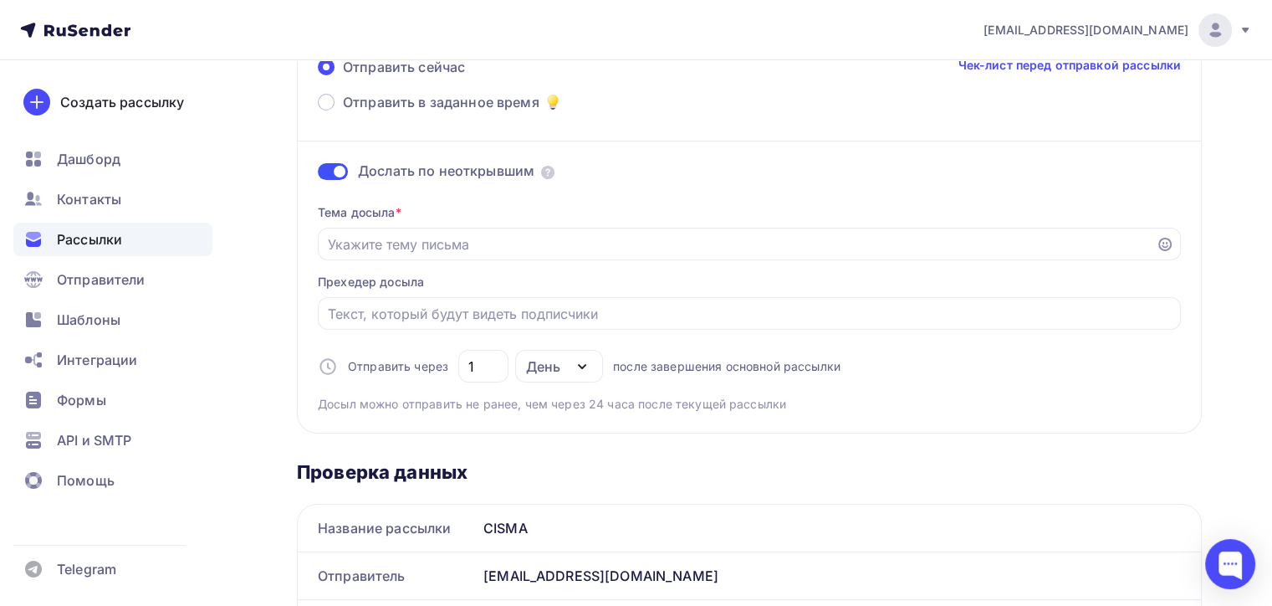
click at [448, 294] on div "Тема досыла * Прехедер досыла Отправить через 1 День День Часы после завершения…" at bounding box center [749, 302] width 863 height 222
click at [454, 320] on input "Отправить в заданное время" at bounding box center [750, 314] width 844 height 20
paste input "Приглашаем посетить CISMA 2025 будь в курсе технологий!"
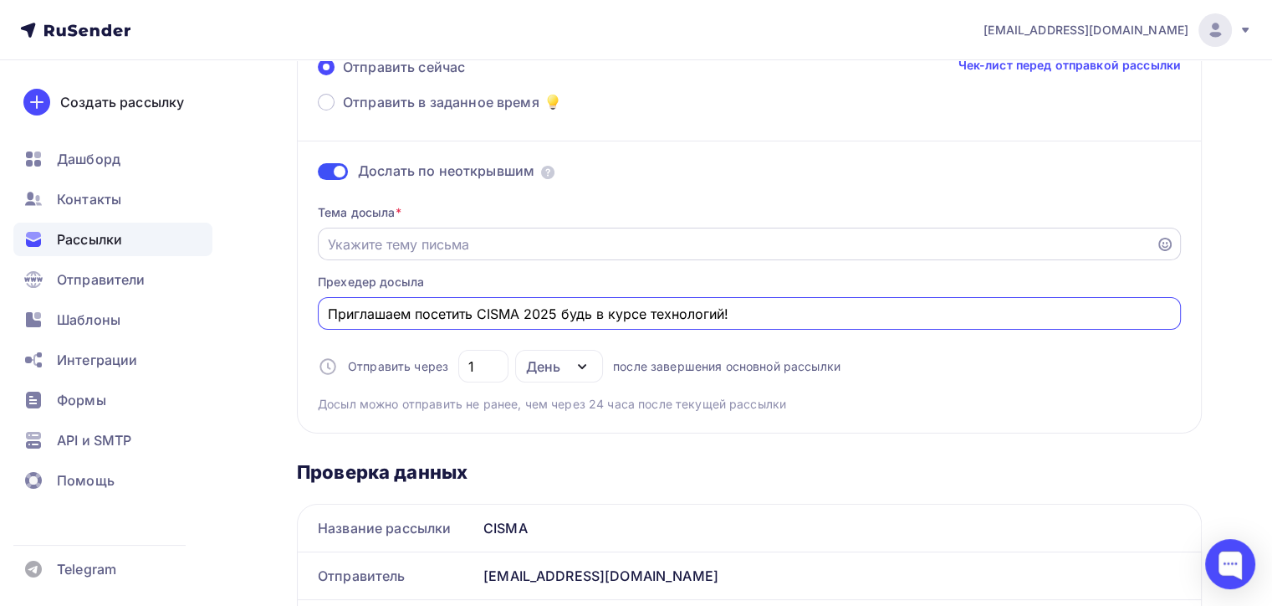
type input "Приглашаем посетить CISMA 2025 будь в курсе технологий!"
click at [451, 248] on input "Отправить в заданное время" at bounding box center [737, 244] width 819 height 20
click at [422, 228] on div at bounding box center [749, 244] width 863 height 33
click at [433, 237] on input "Отправить в заданное время" at bounding box center [737, 244] width 819 height 20
paste input "Выставка легкой промышленности"
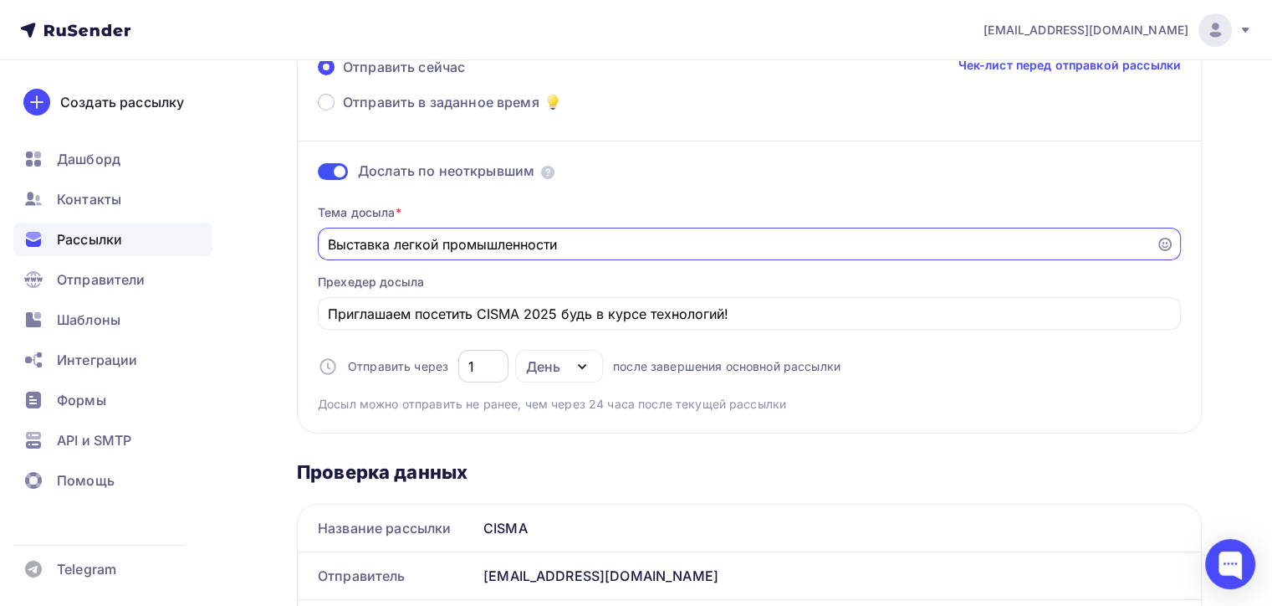
type input "Выставка легкой промышленности"
drag, startPoint x: 495, startPoint y: 361, endPoint x: 442, endPoint y: 365, distance: 53.6
click at [442, 365] on div "Отправить через 1 День День Часы после завершения основной рассылки" at bounding box center [579, 366] width 523 height 33
click at [493, 368] on input "3" at bounding box center [483, 366] width 31 height 20
drag, startPoint x: 492, startPoint y: 368, endPoint x: 371, endPoint y: 376, distance: 121.5
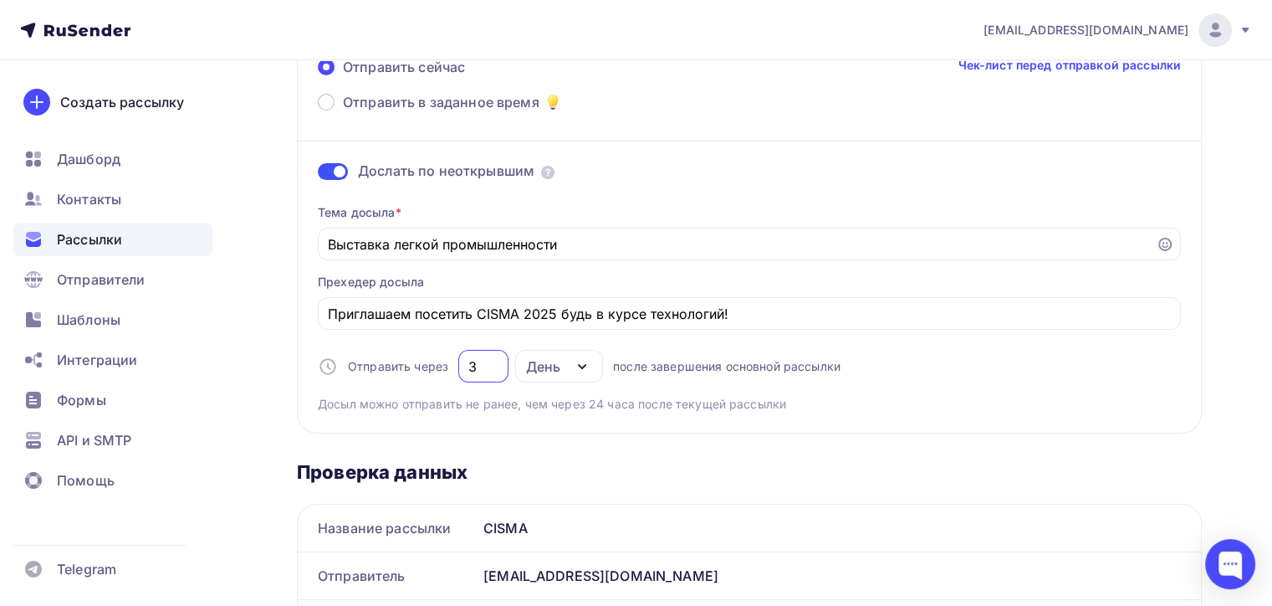
click at [371, 377] on div "Отправить через 3 День День Часы после завершения основной рассылки" at bounding box center [579, 366] width 523 height 33
type input "2"
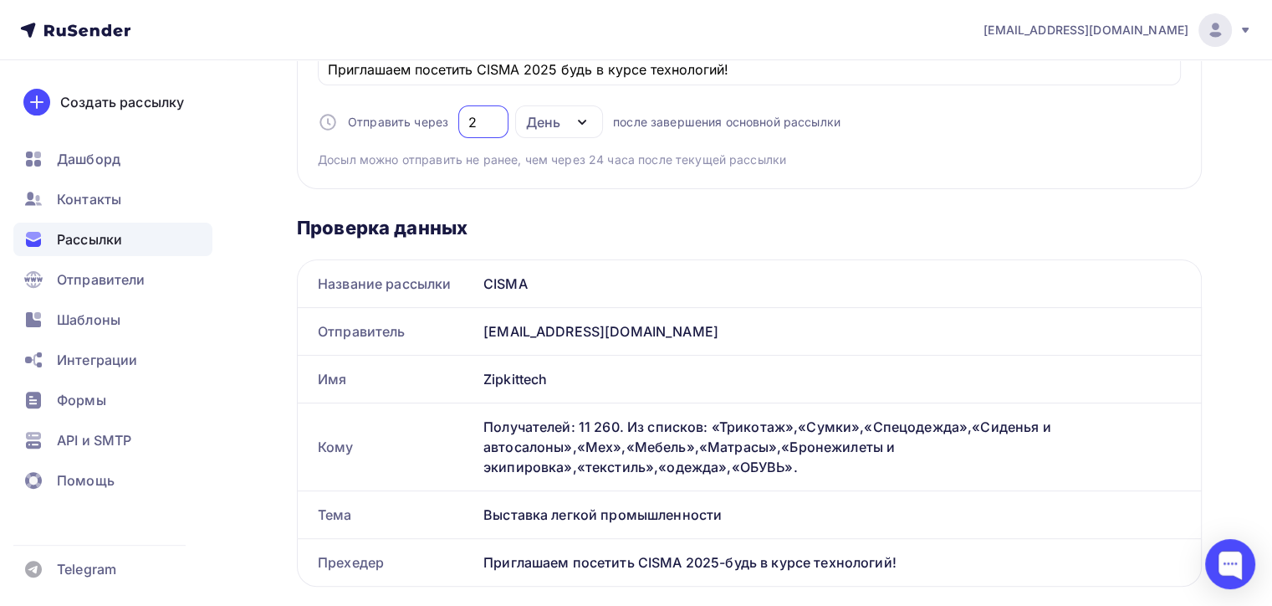
scroll to position [418, 0]
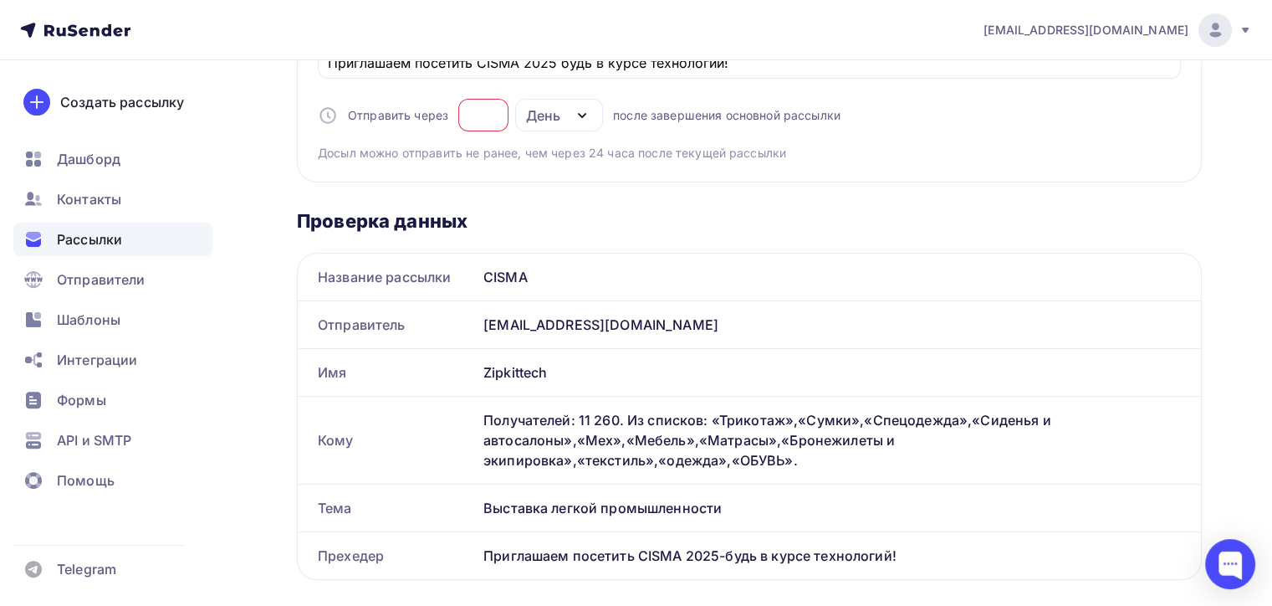
type input "3"
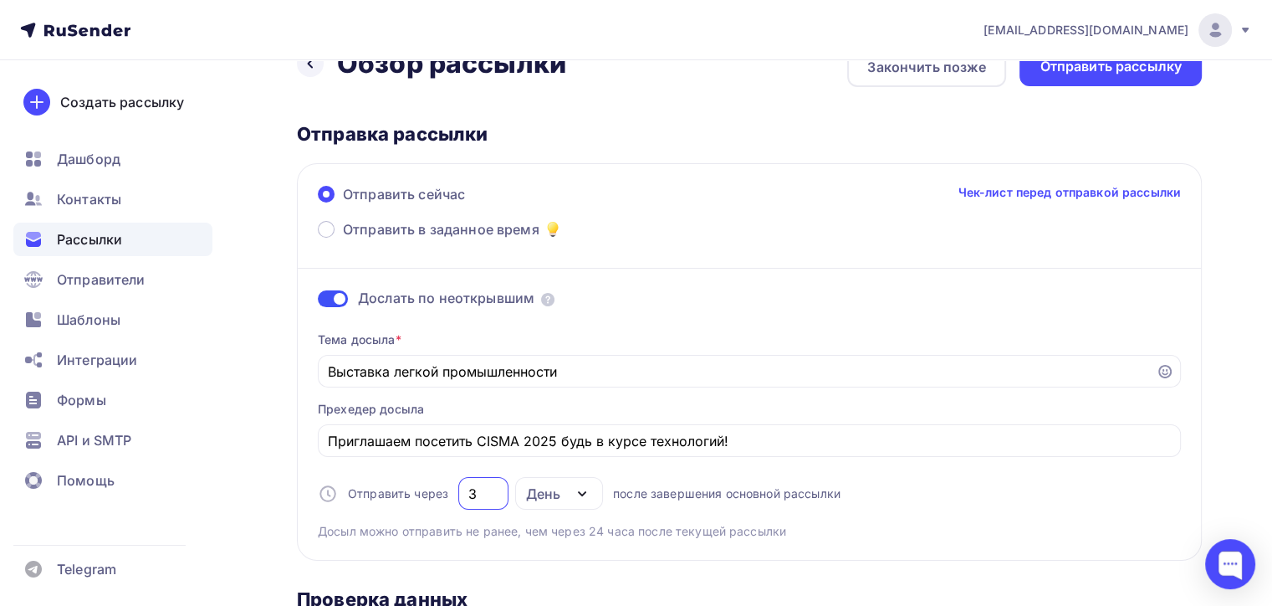
scroll to position [0, 0]
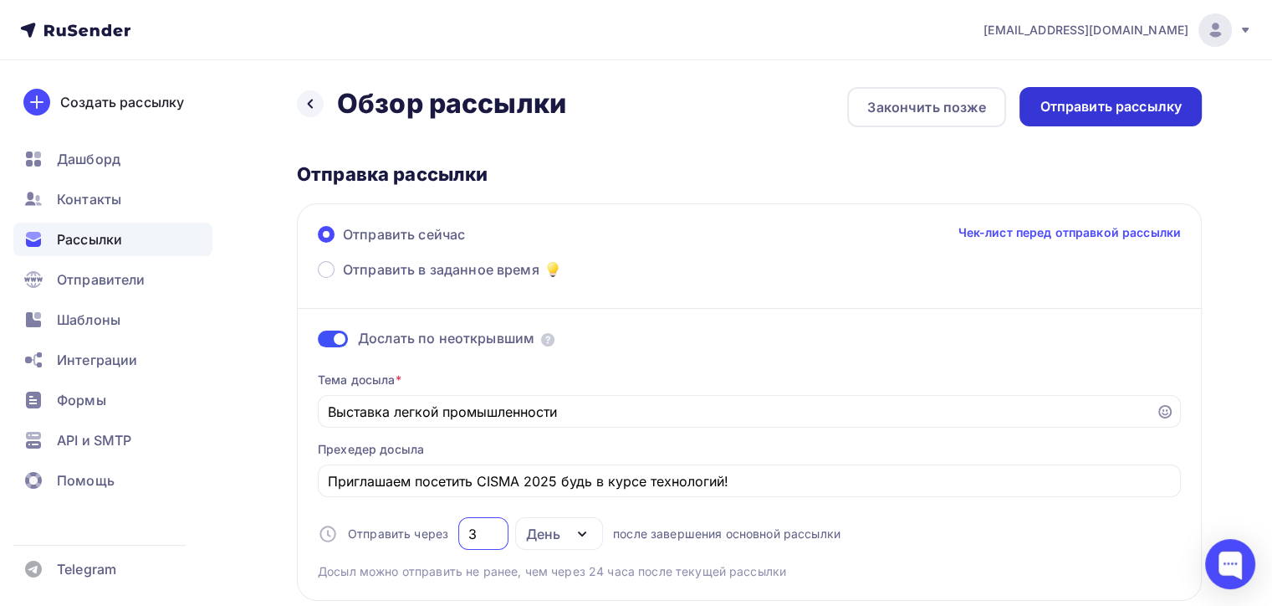
click at [1078, 100] on div "Отправить рассылку" at bounding box center [1111, 106] width 142 height 19
